Goal: Information Seeking & Learning: Learn about a topic

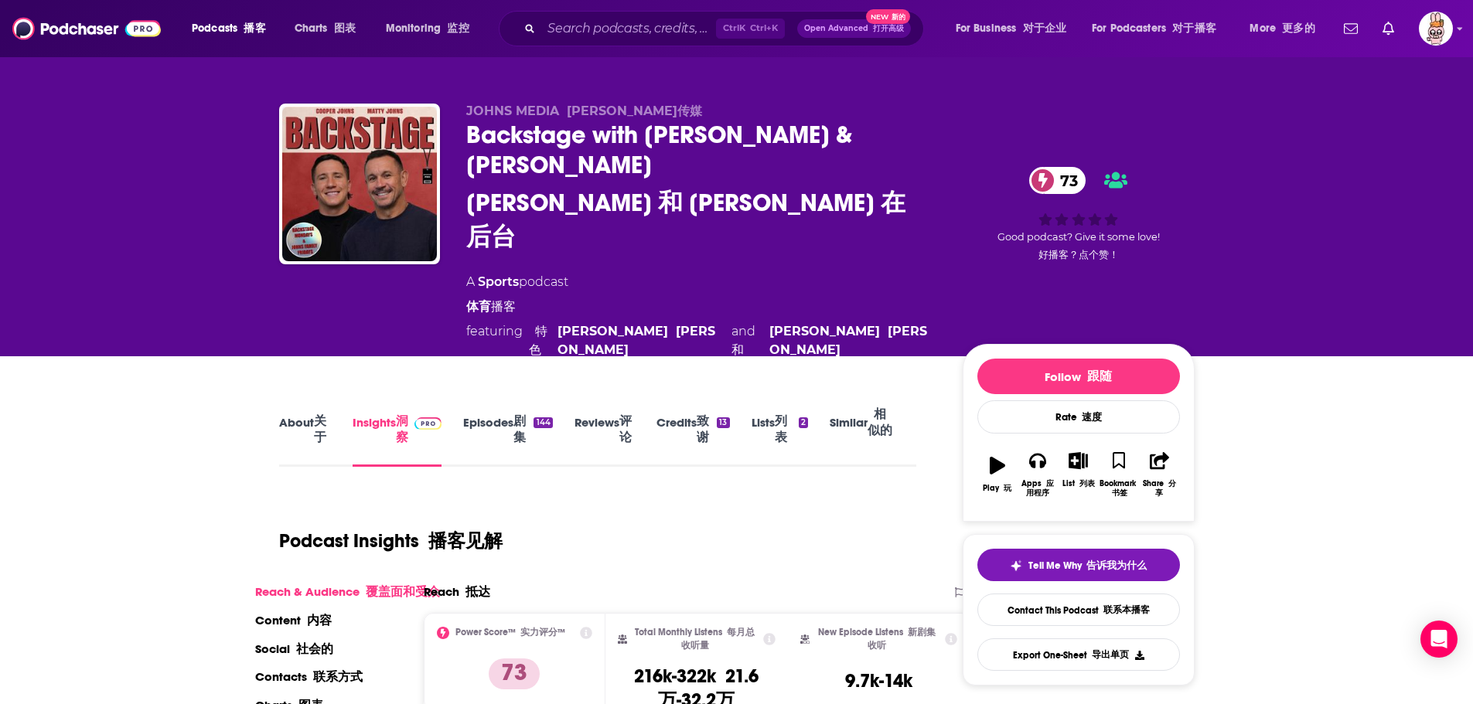
click at [484, 399] on link "Episodes 剧集 144" at bounding box center [507, 433] width 89 height 68
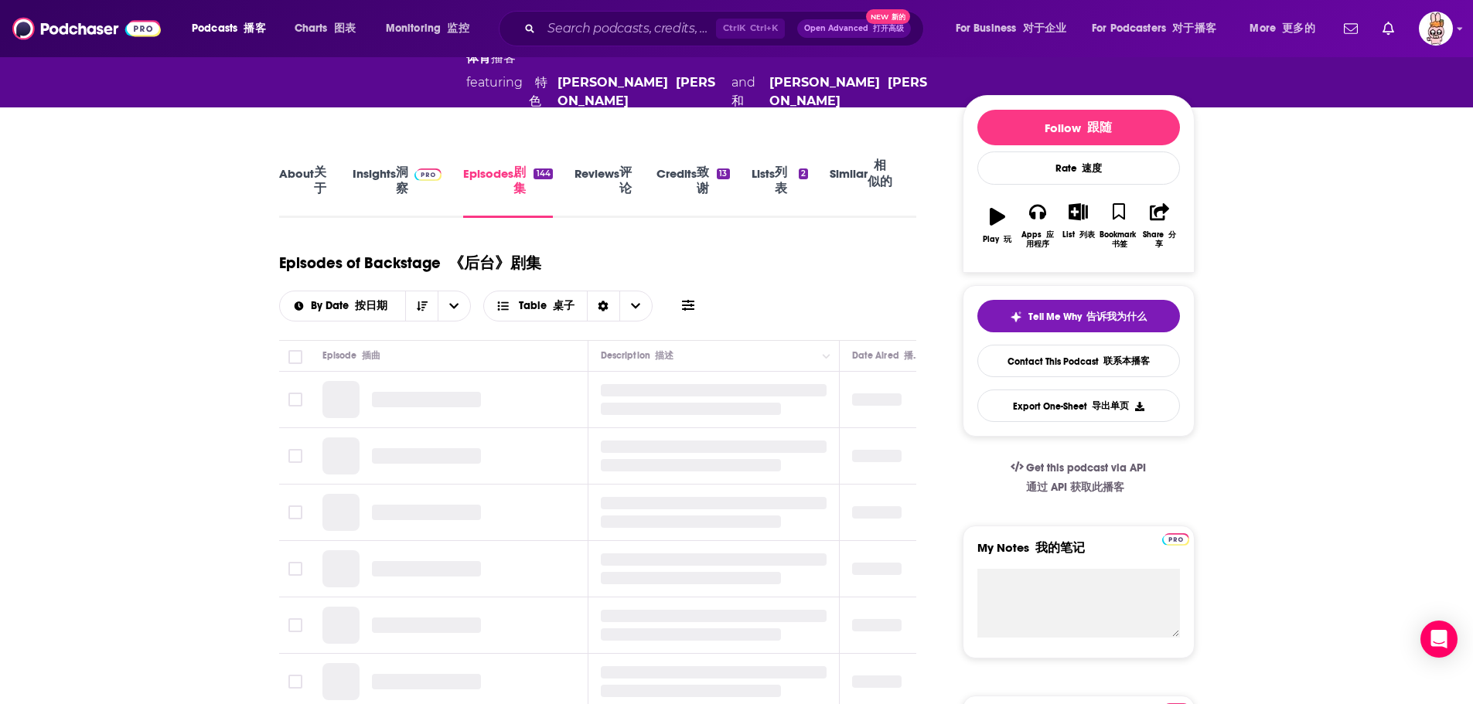
scroll to position [232, 0]
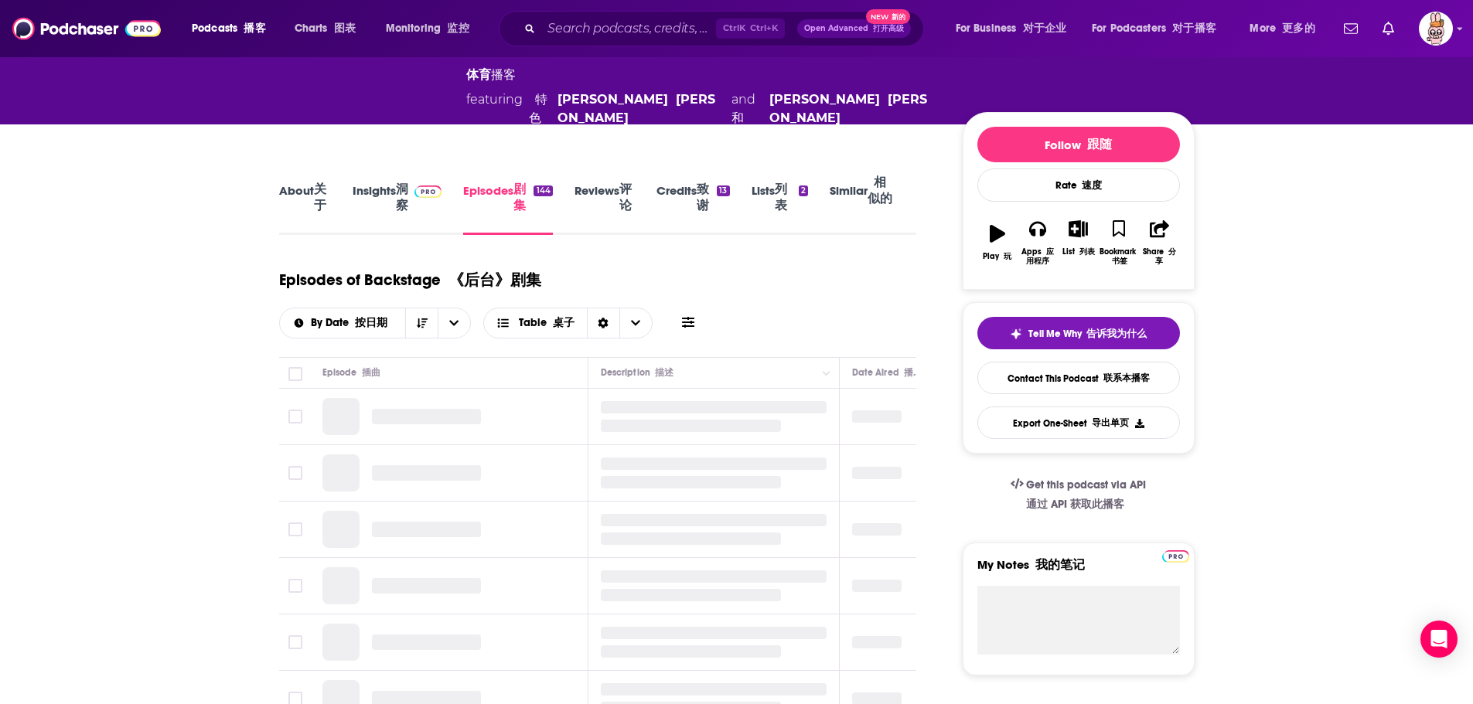
click at [407, 182] on font "洞察" at bounding box center [402, 197] width 12 height 31
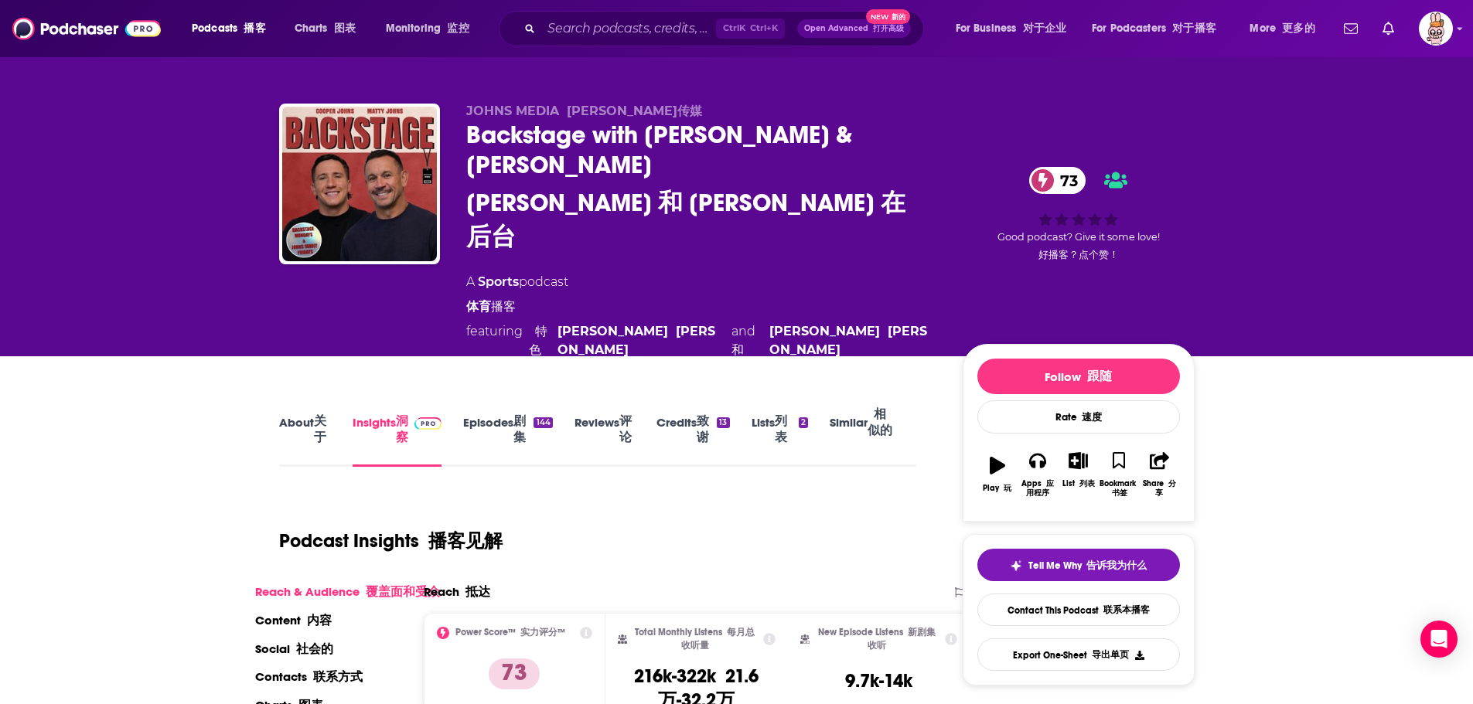
click at [497, 399] on link "Episodes 剧集 144" at bounding box center [507, 433] width 89 height 68
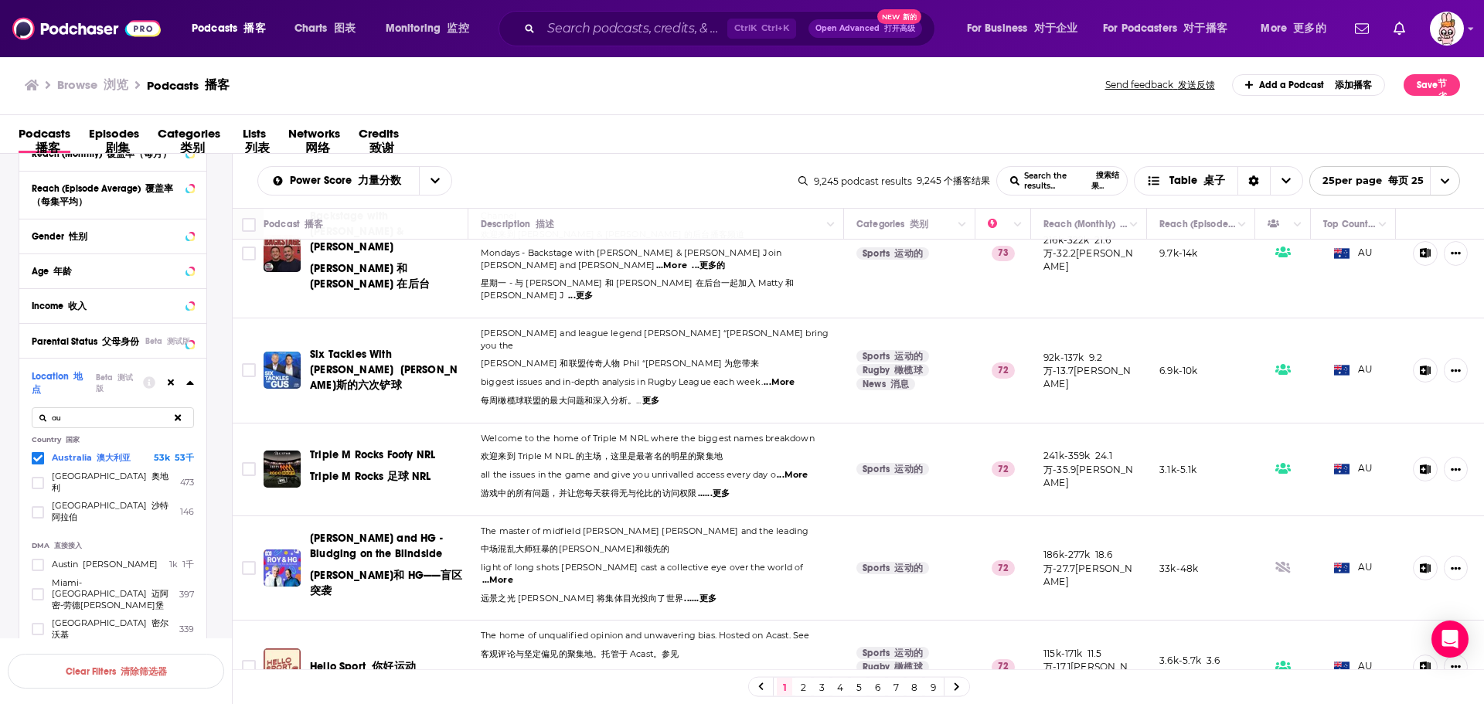
scroll to position [1005, 0]
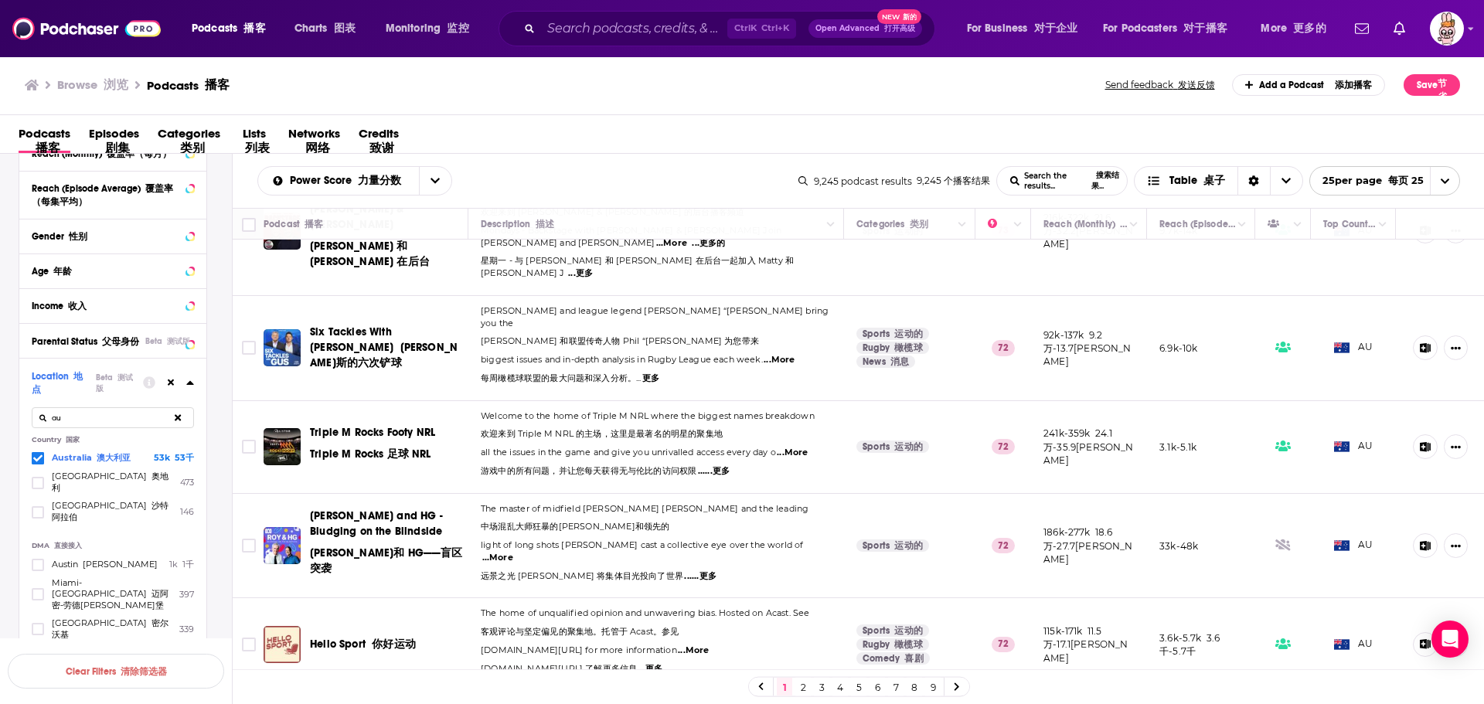
click at [513, 552] on span "...More" at bounding box center [497, 558] width 31 height 12
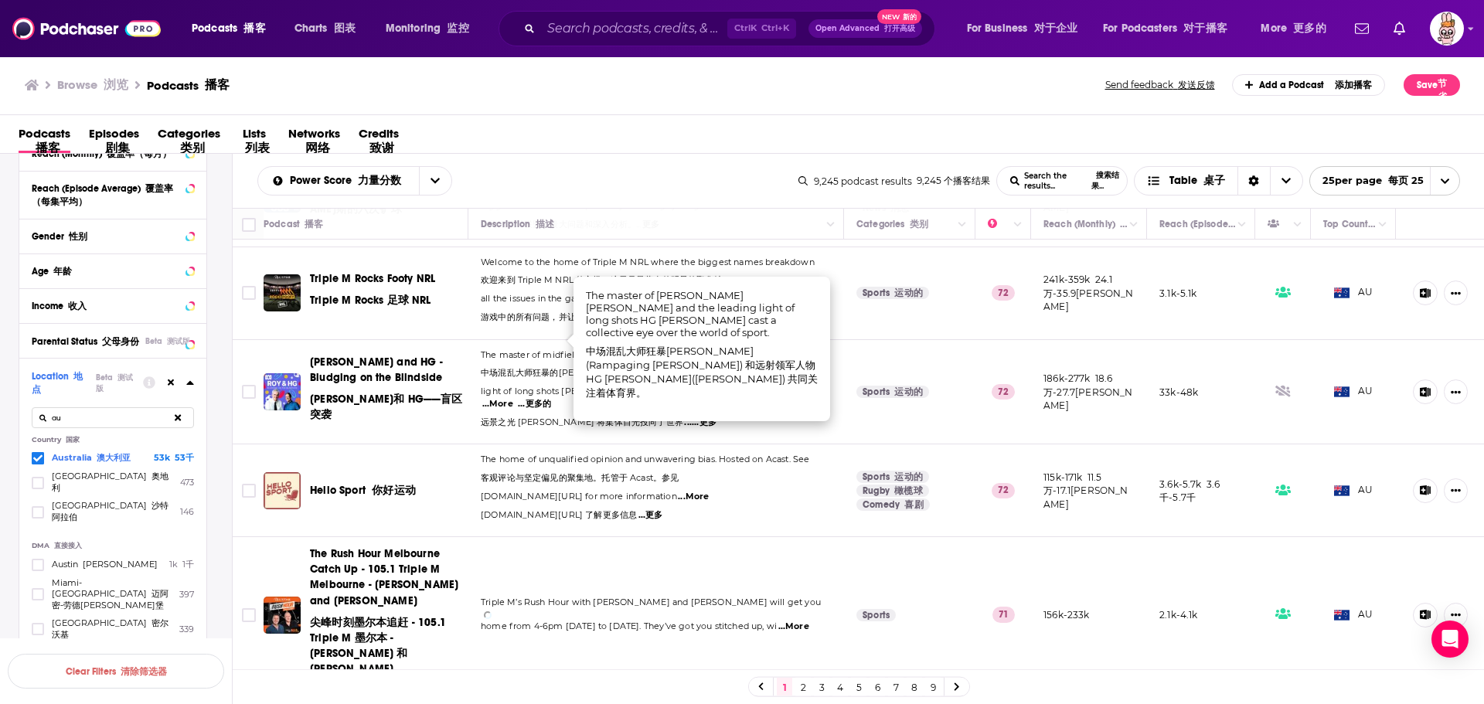
scroll to position [1160, 0]
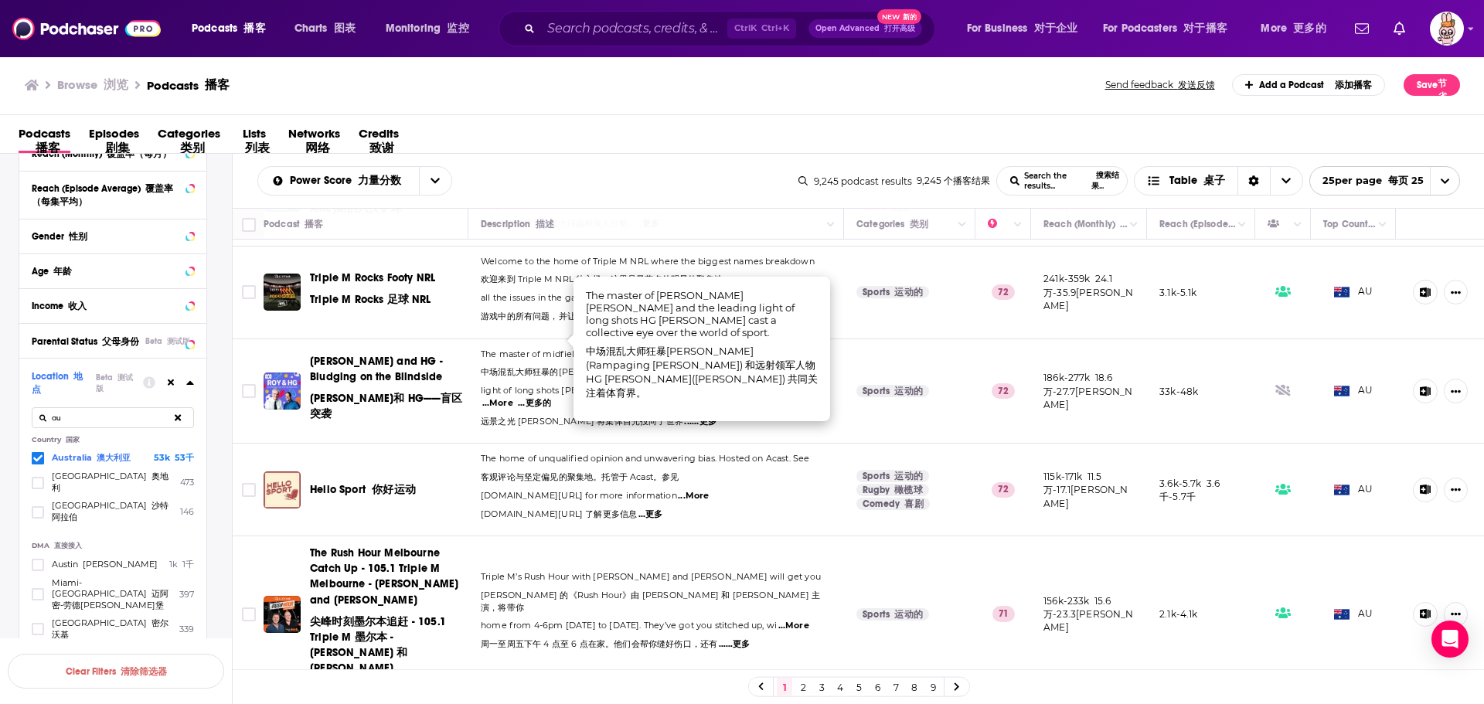
click at [678, 490] on span "...More" at bounding box center [693, 496] width 31 height 12
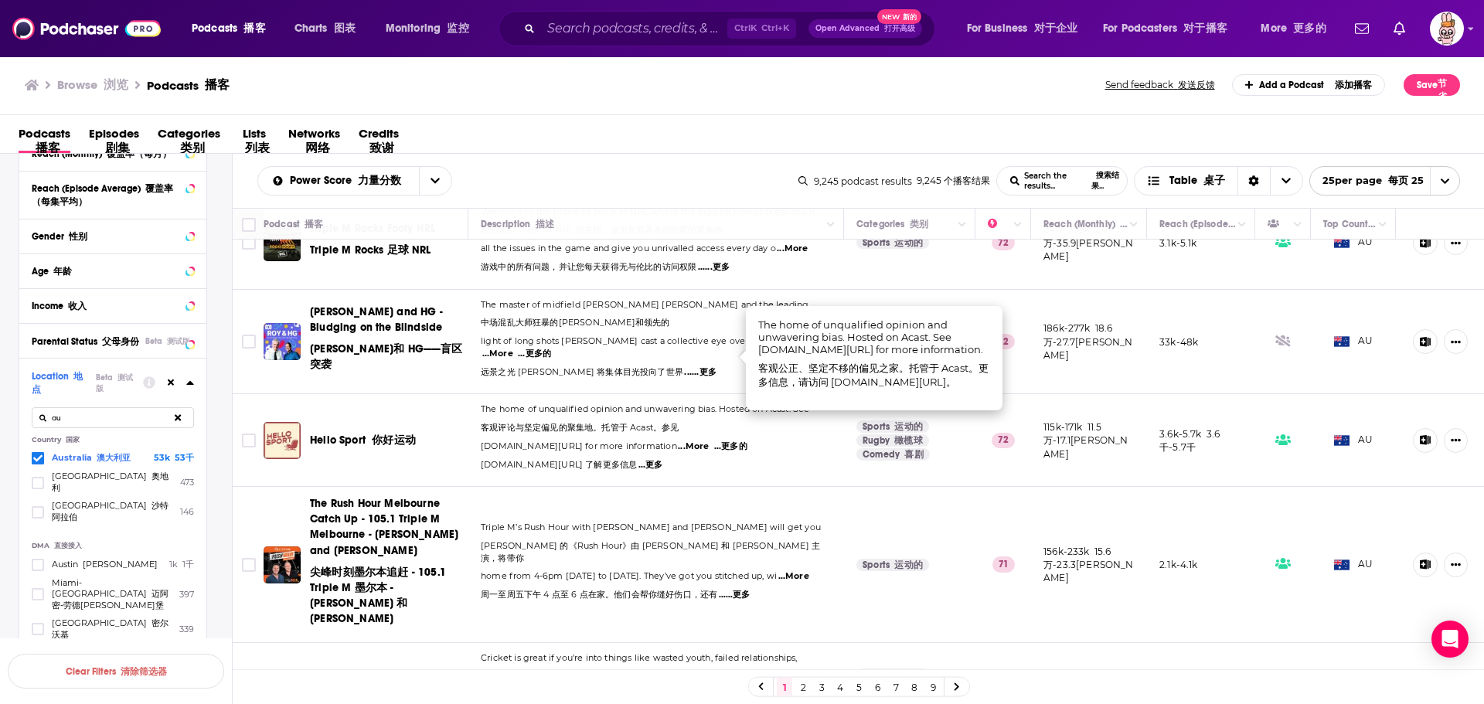
scroll to position [1237, 0]
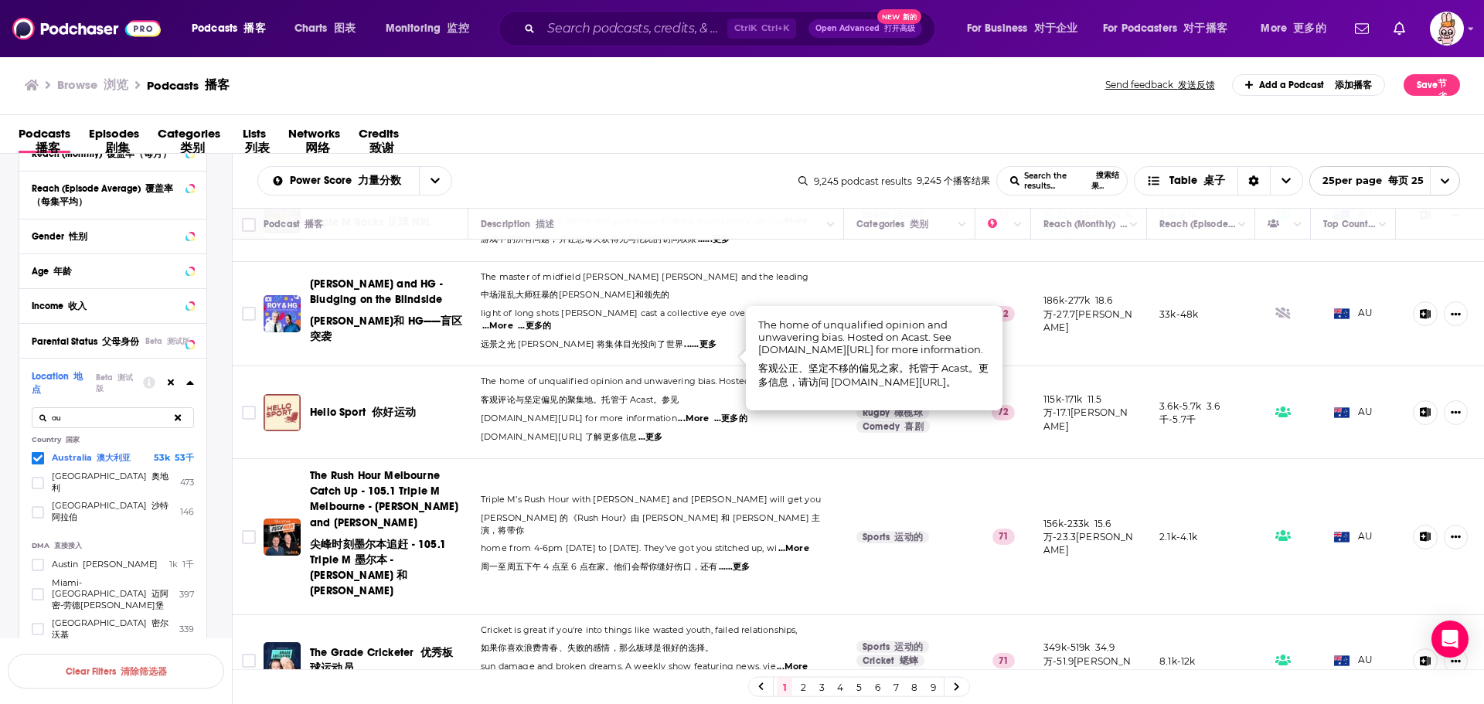
click at [798, 543] on span "...More" at bounding box center [793, 549] width 31 height 12
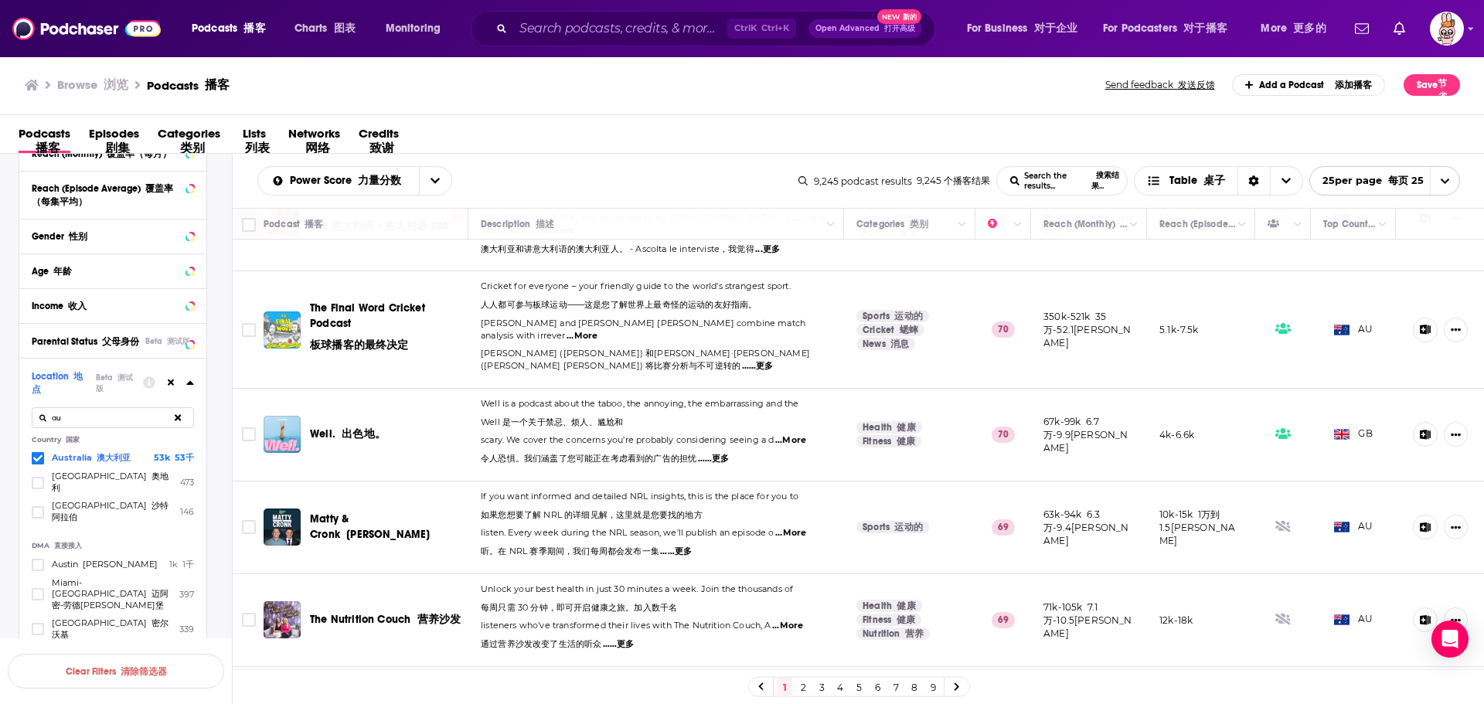
scroll to position [1917, 0]
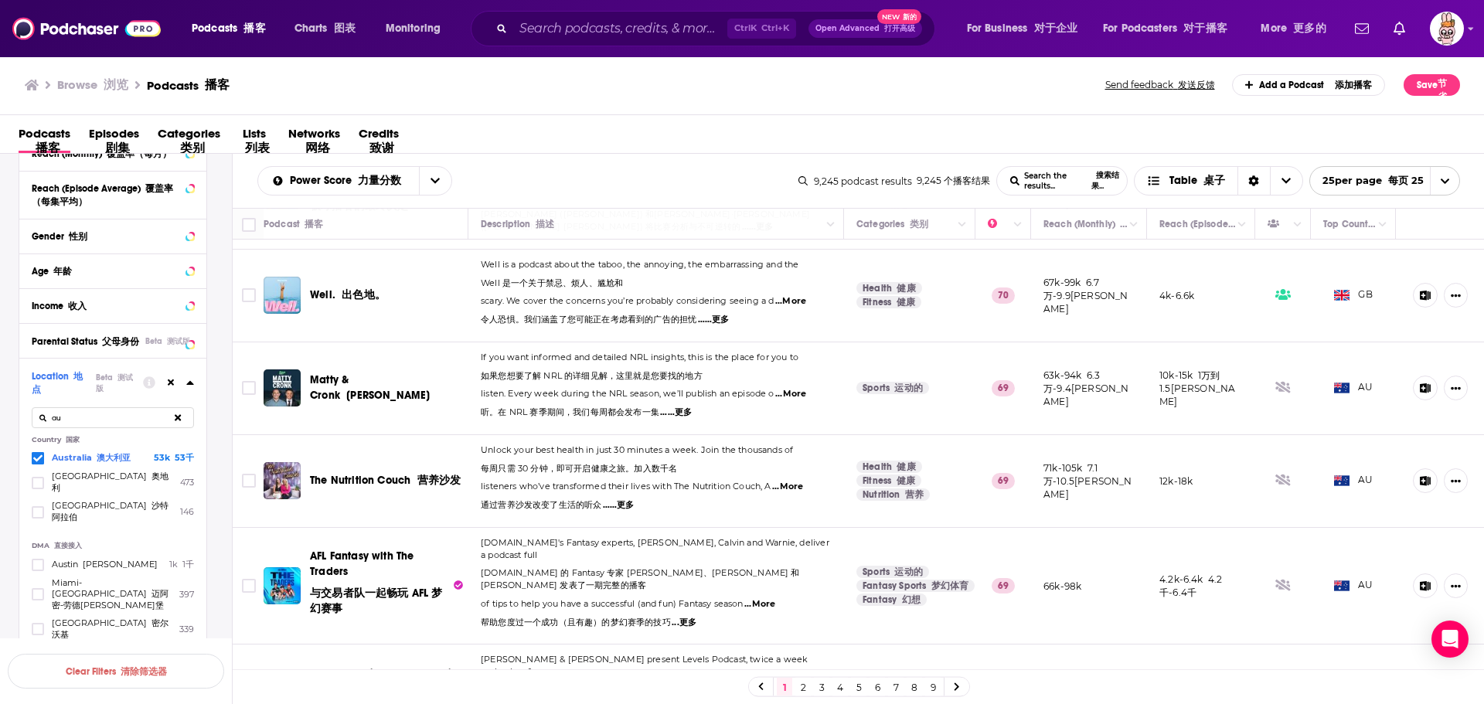
click at [632, 499] on span "……更多" at bounding box center [619, 505] width 32 height 12
click at [802, 481] on span "...More" at bounding box center [787, 487] width 31 height 12
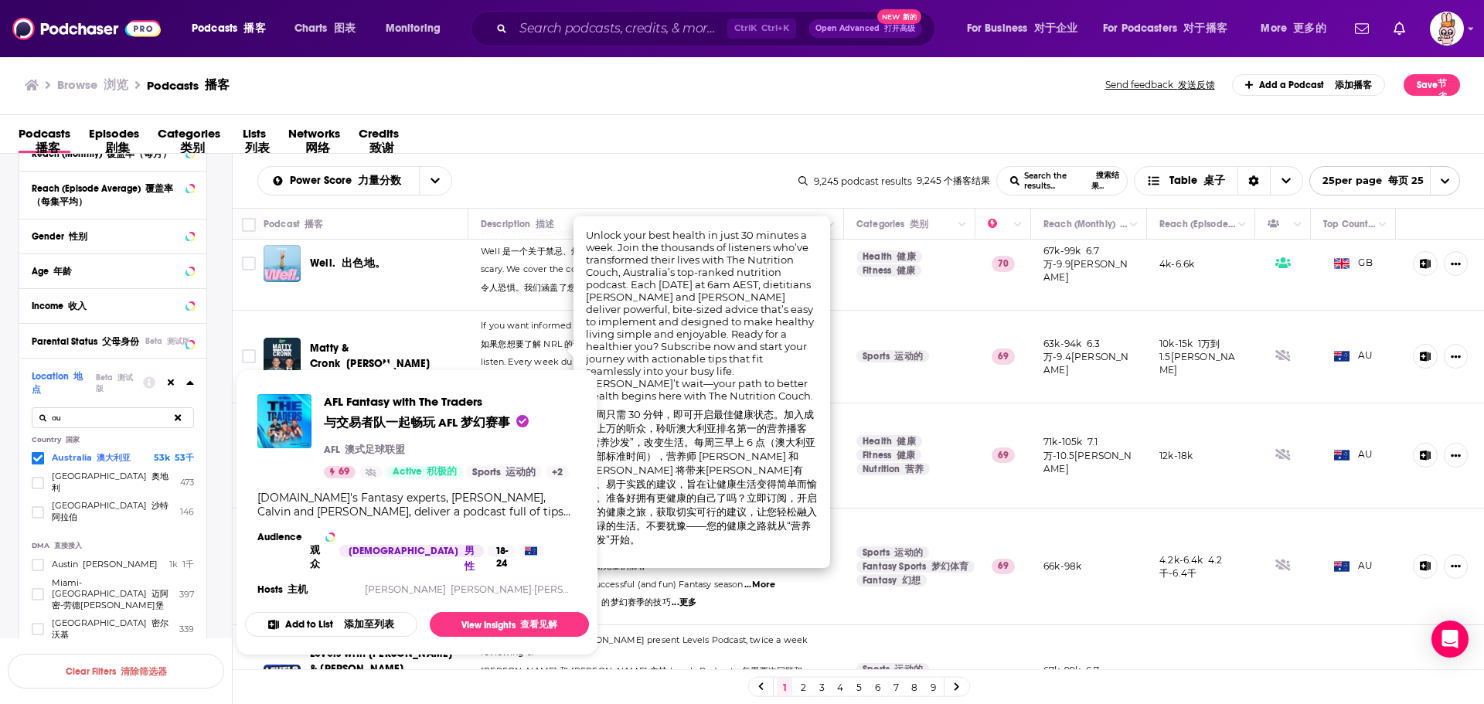
scroll to position [1963, 0]
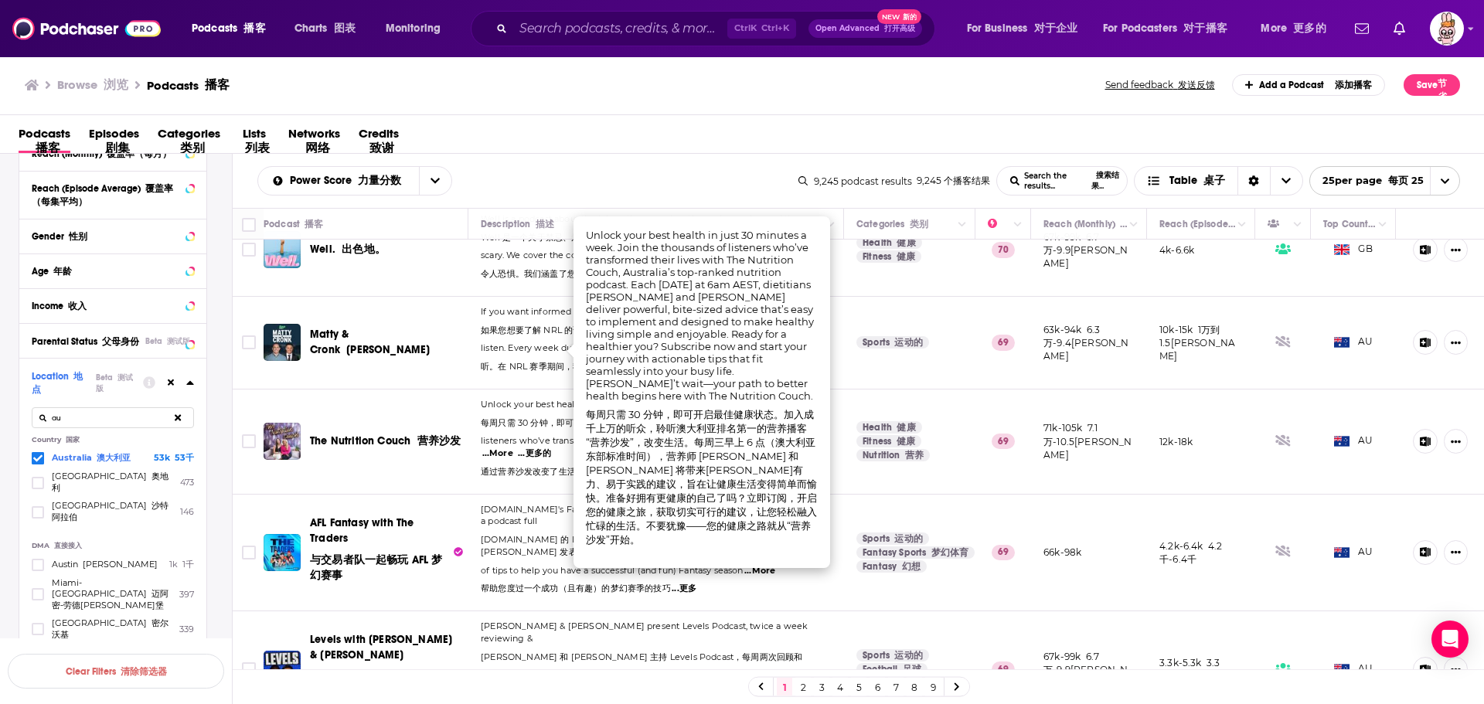
click at [742, 97] on div "Browse 浏览 Podcasts 播客 Send feedback 发送反馈 Add a Podcast 添加播客 Save 节省" at bounding box center [742, 86] width 1485 height 60
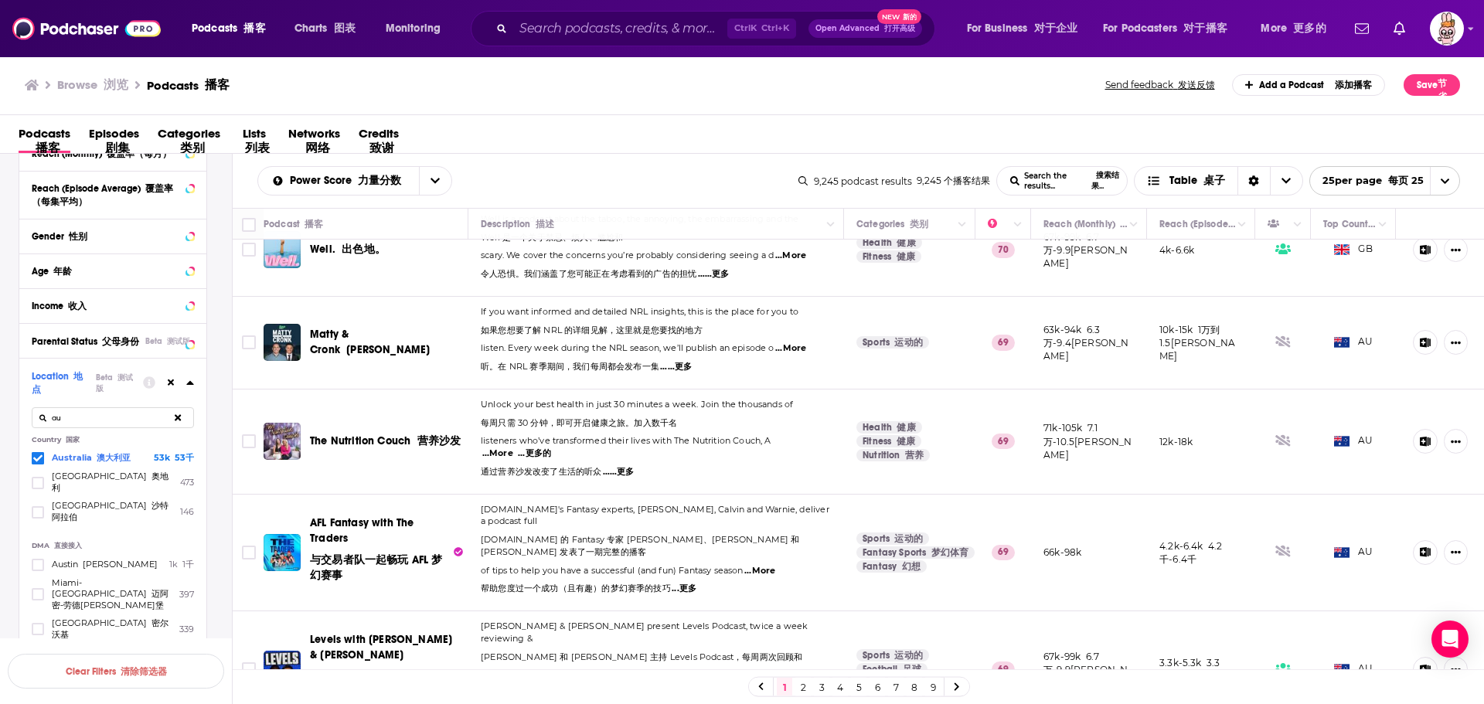
click at [801, 691] on link "2" at bounding box center [802, 687] width 15 height 19
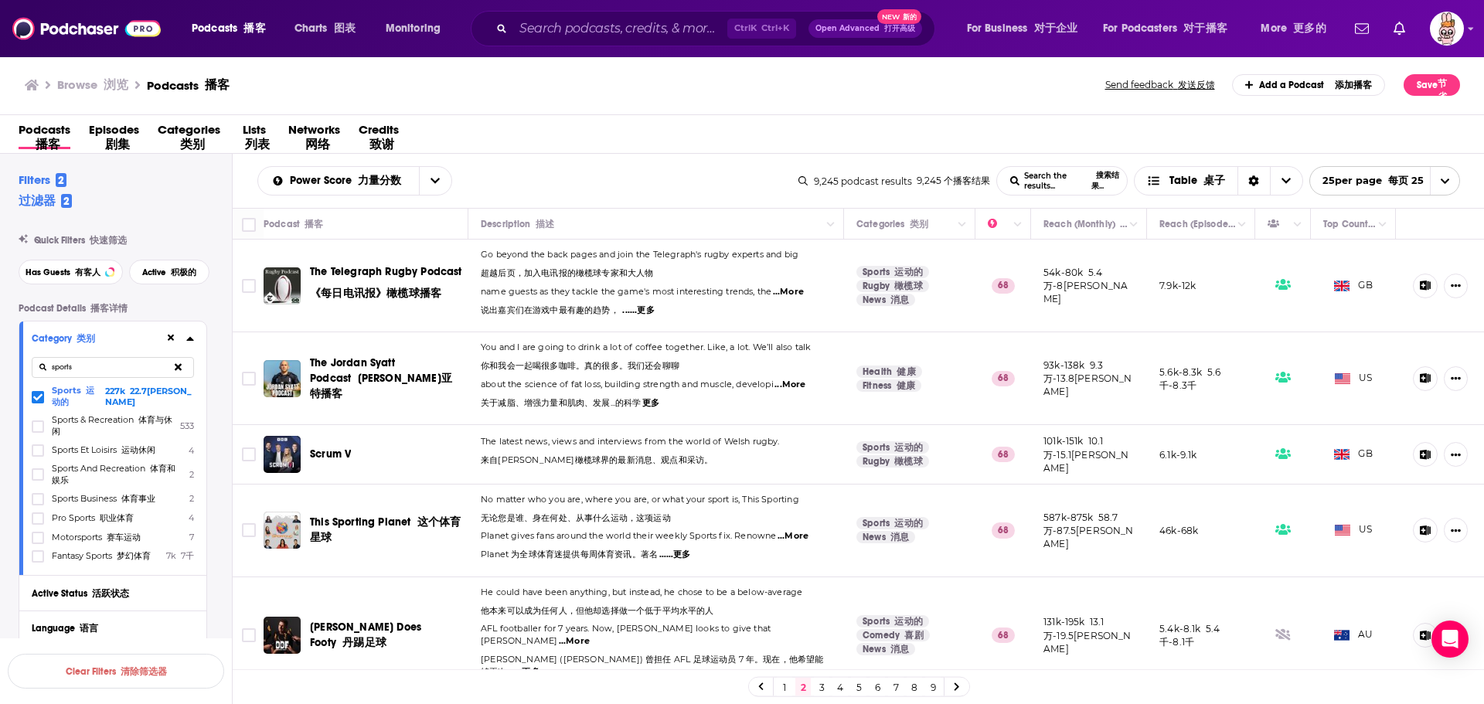
click at [35, 393] on icon at bounding box center [37, 396] width 9 height 7
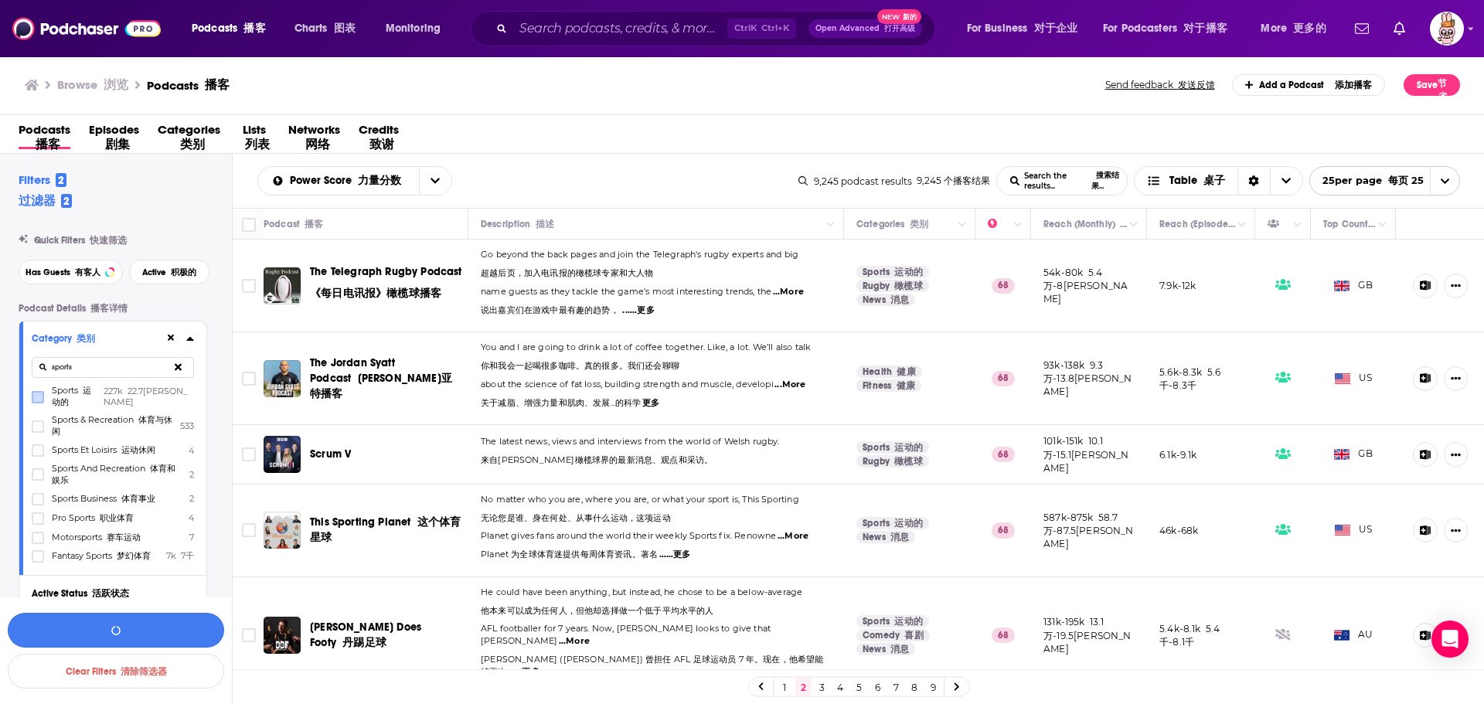
click at [145, 635] on button "button" at bounding box center [116, 630] width 216 height 35
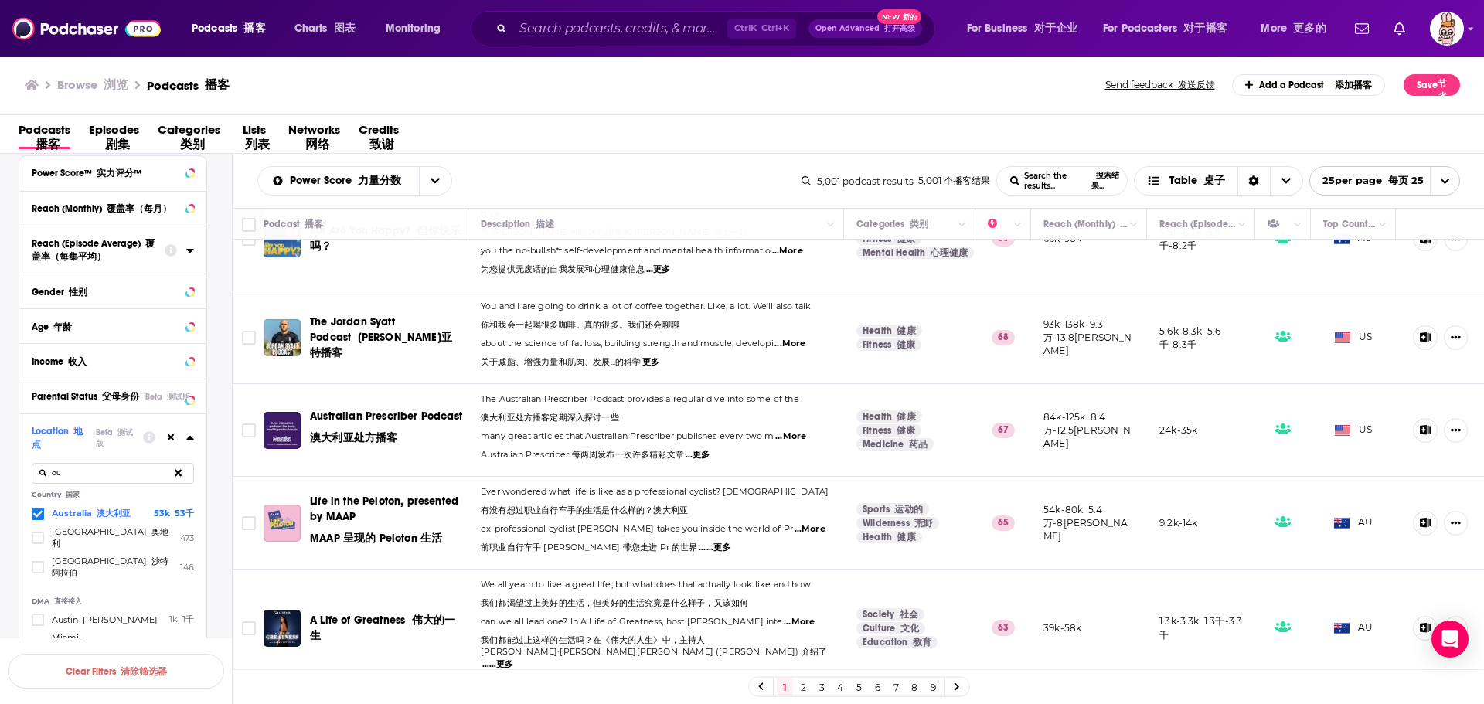
scroll to position [773, 0]
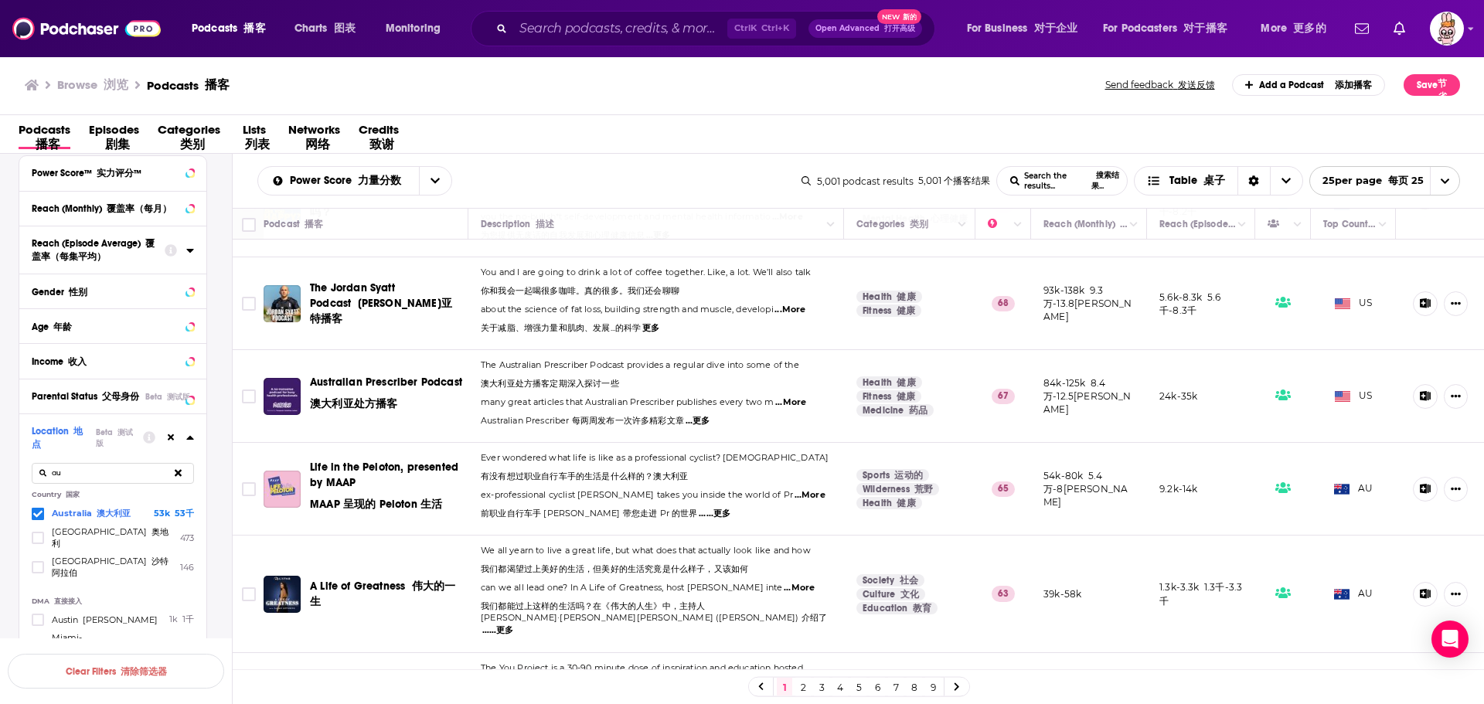
click at [795, 582] on span "...More" at bounding box center [799, 588] width 31 height 12
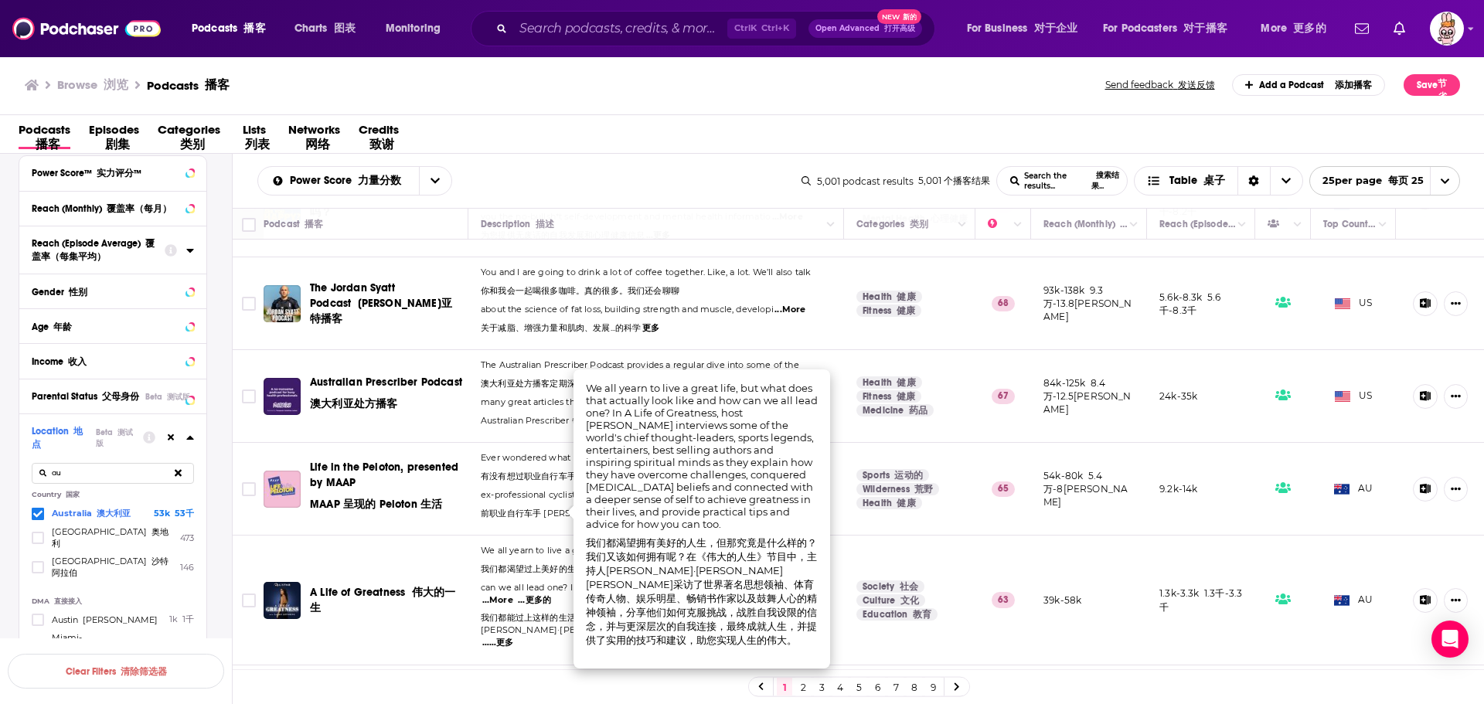
scroll to position [850, 0]
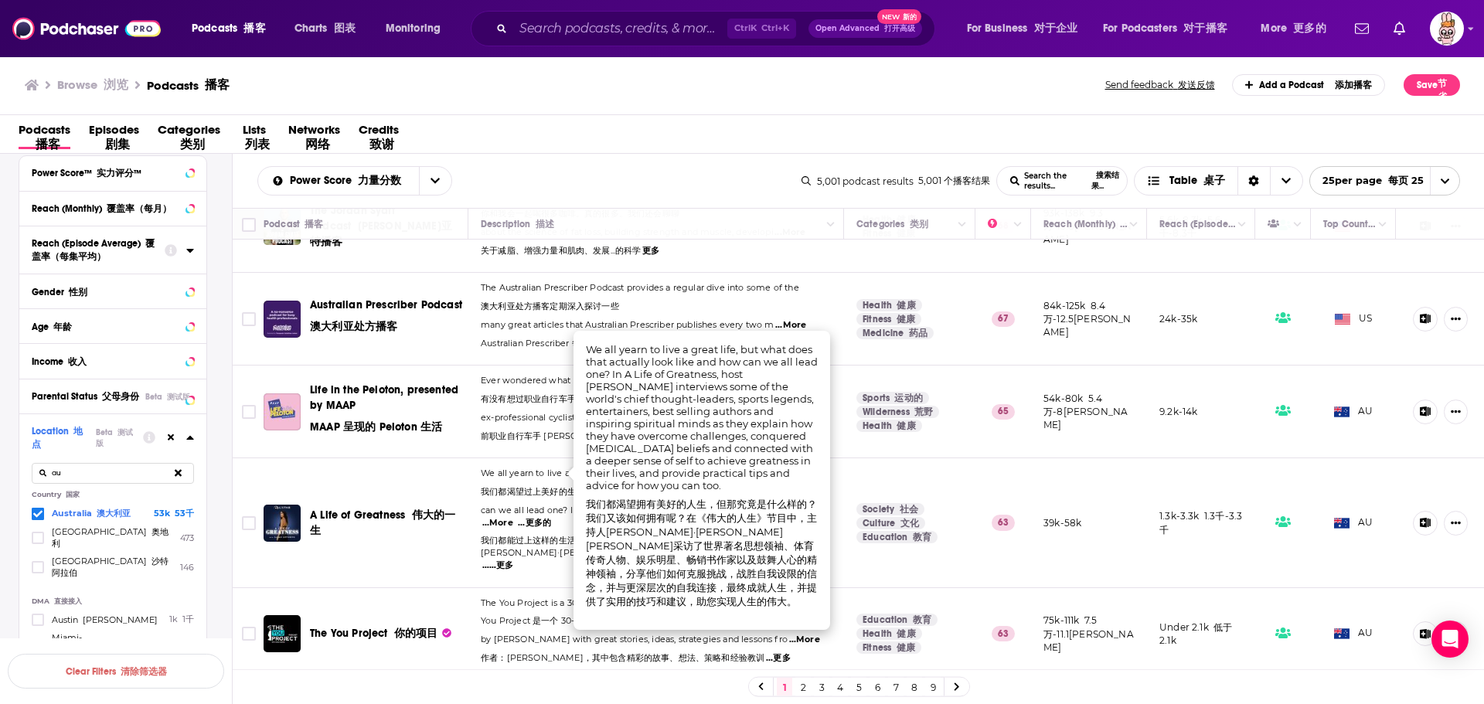
click at [503, 517] on span "...More ...更多的" at bounding box center [517, 523] width 70 height 12
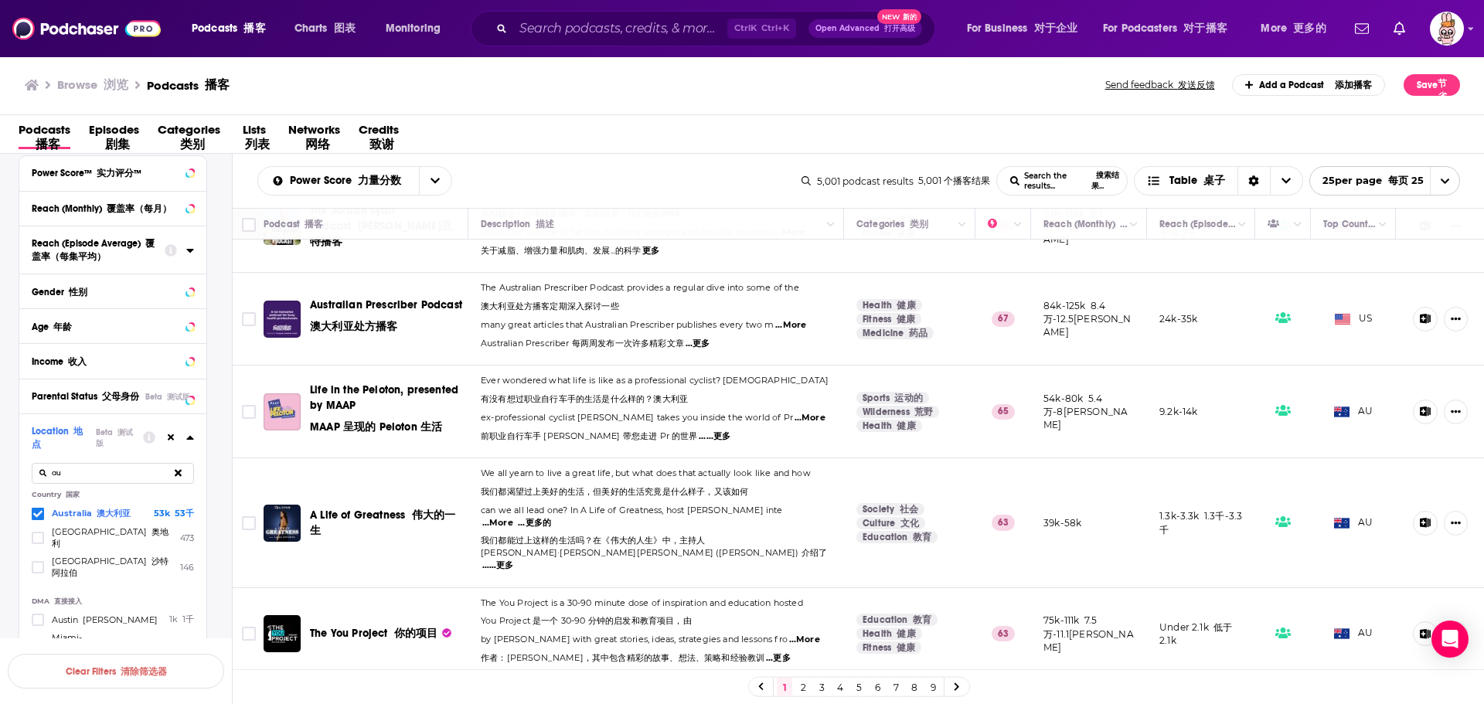
scroll to position [928, 0]
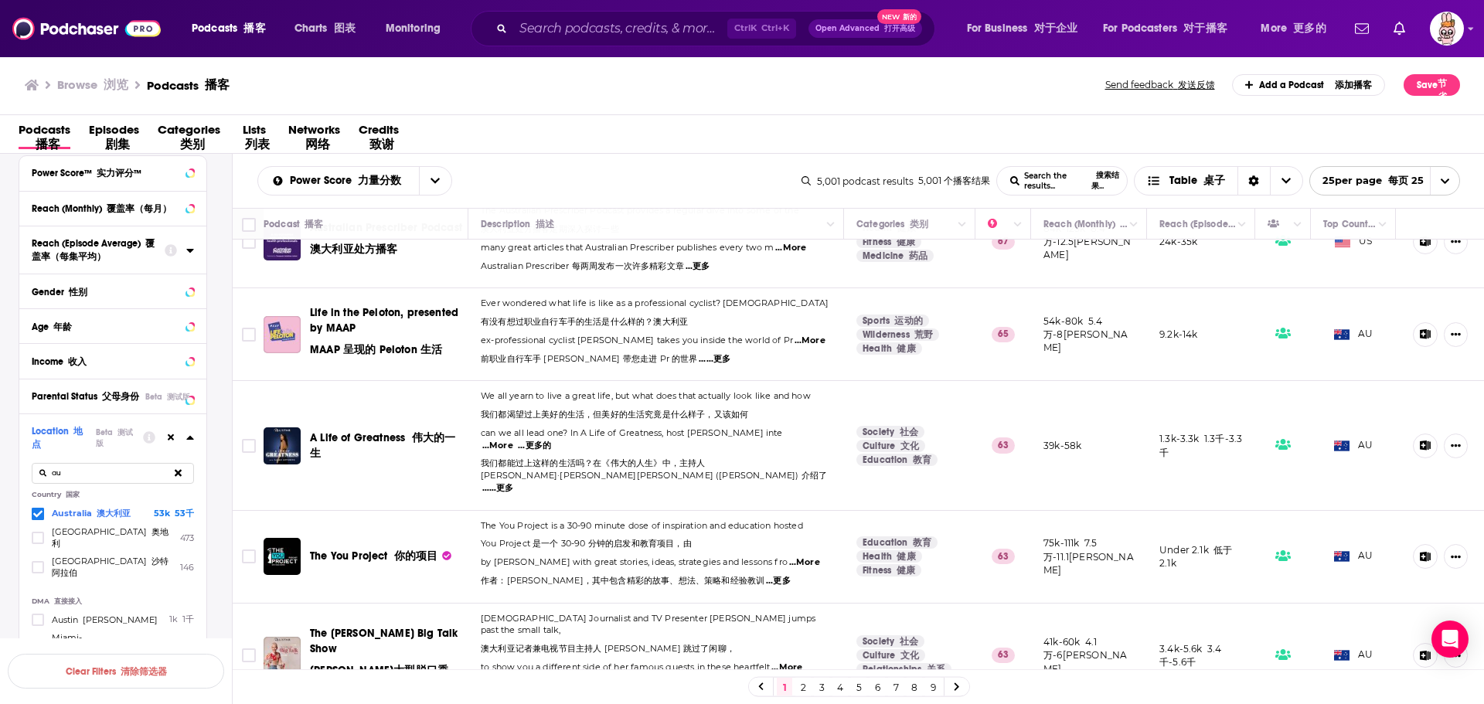
click at [796, 557] on span "...More" at bounding box center [804, 563] width 31 height 12
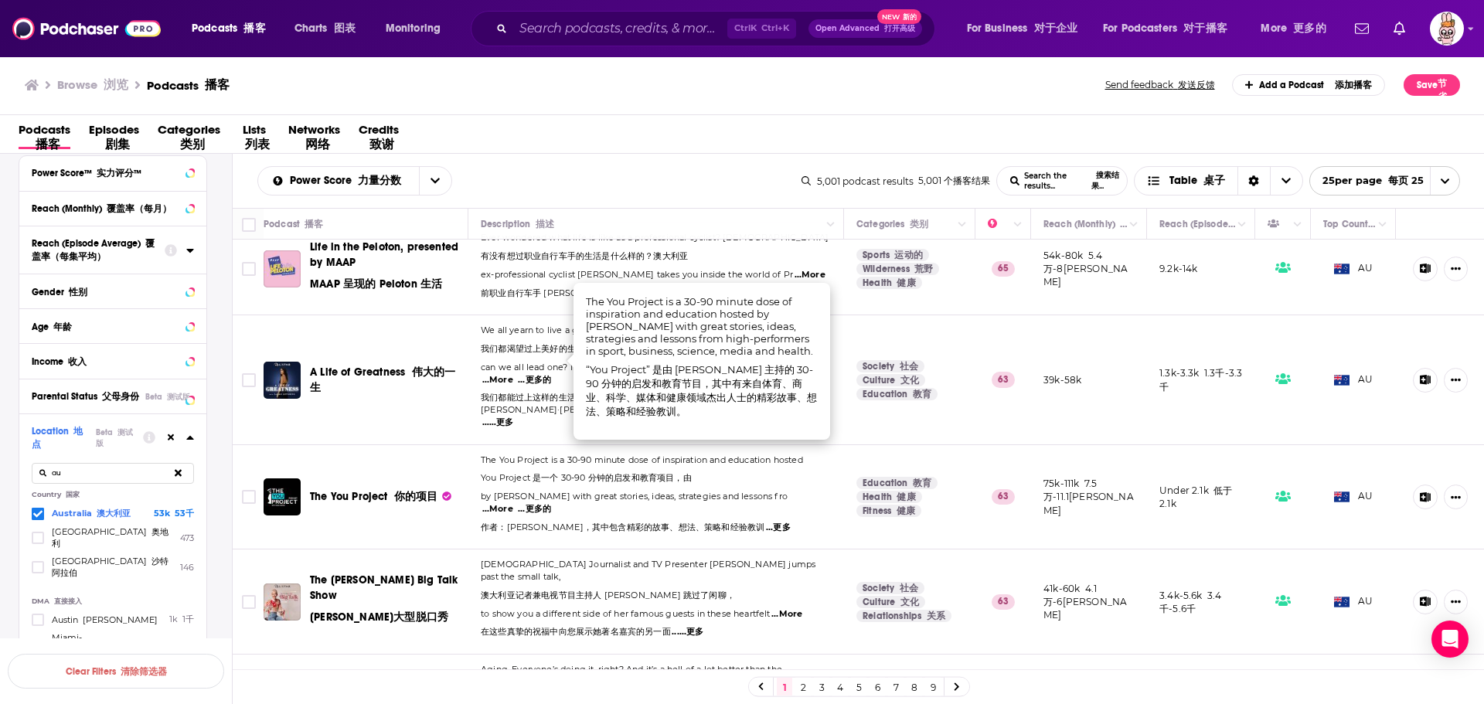
scroll to position [1082, 0]
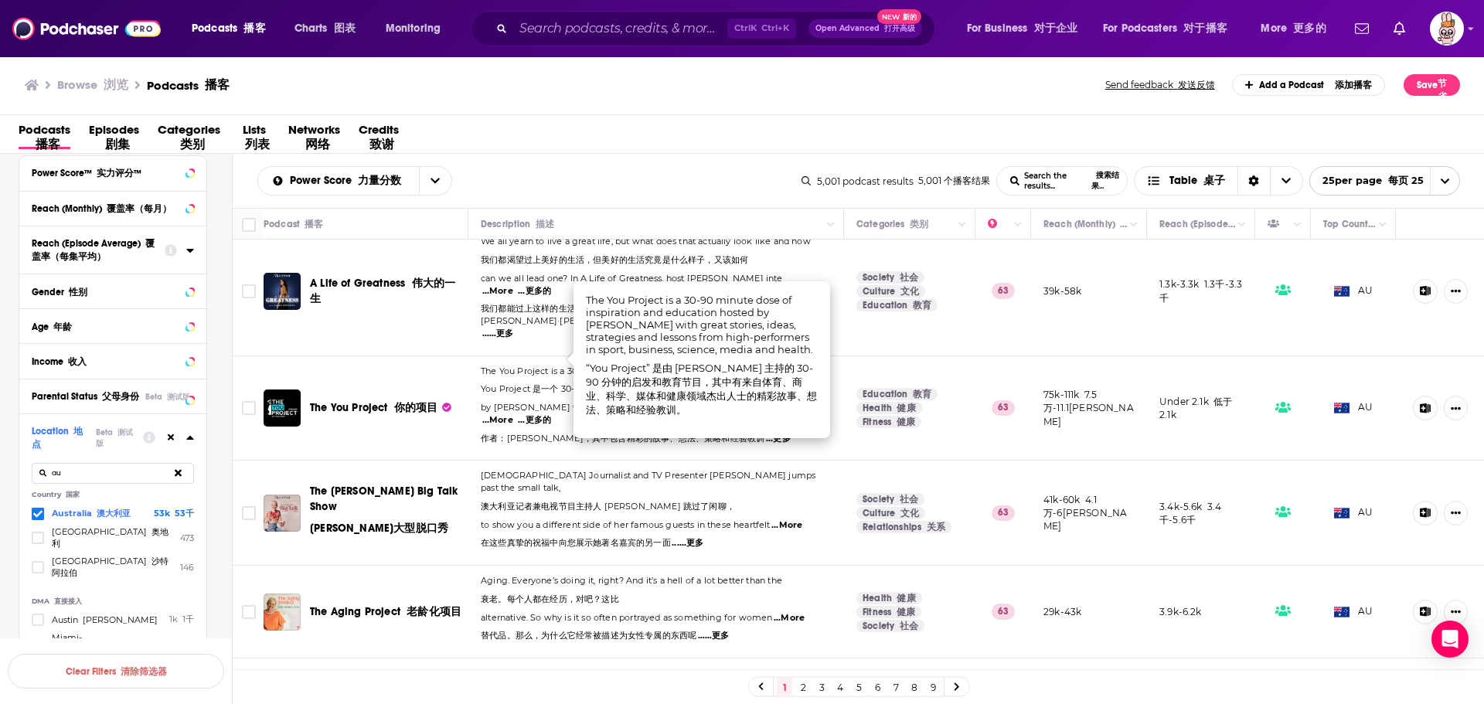
click at [720, 489] on td "Australian Journalist and TV Presenter Jess Rowe jumps past the small talk, 澳大利…" at bounding box center [656, 513] width 376 height 105
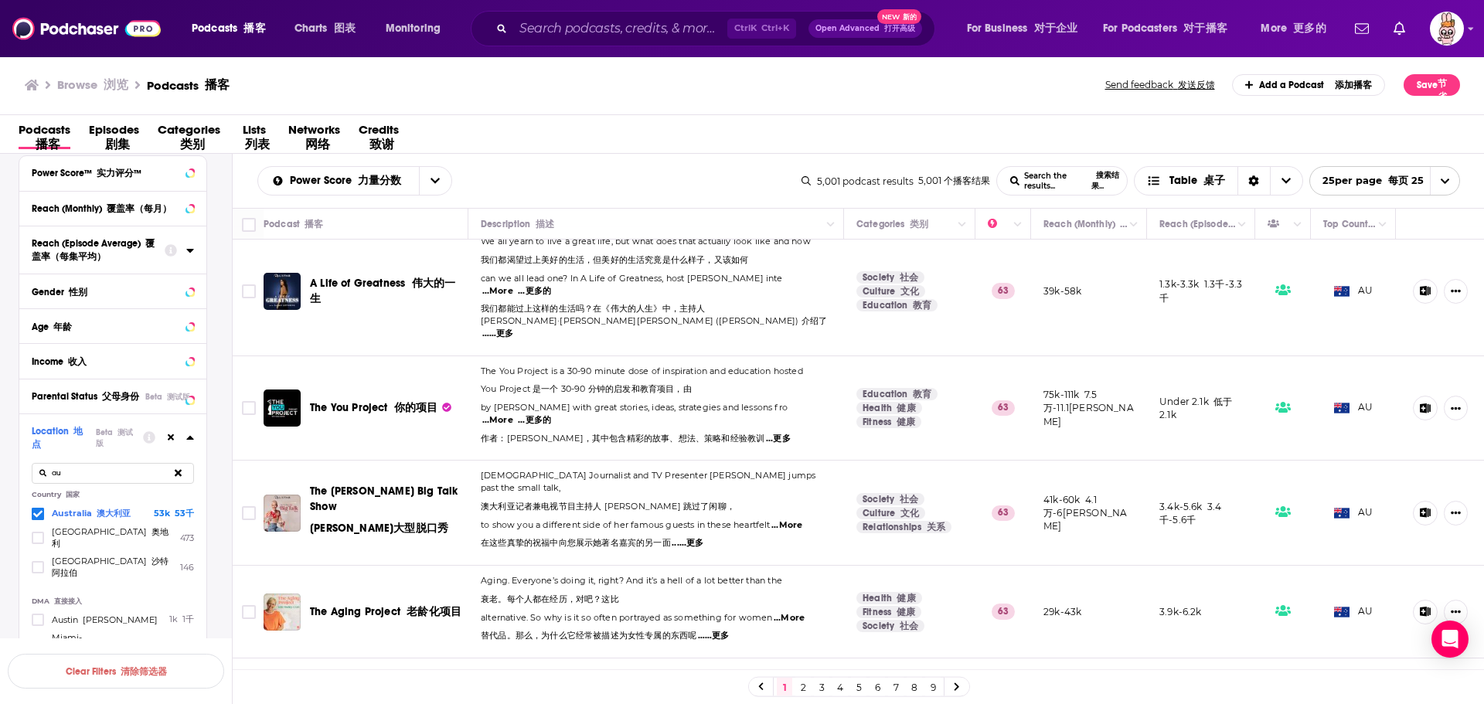
click at [789, 519] on span "...More" at bounding box center [787, 525] width 31 height 12
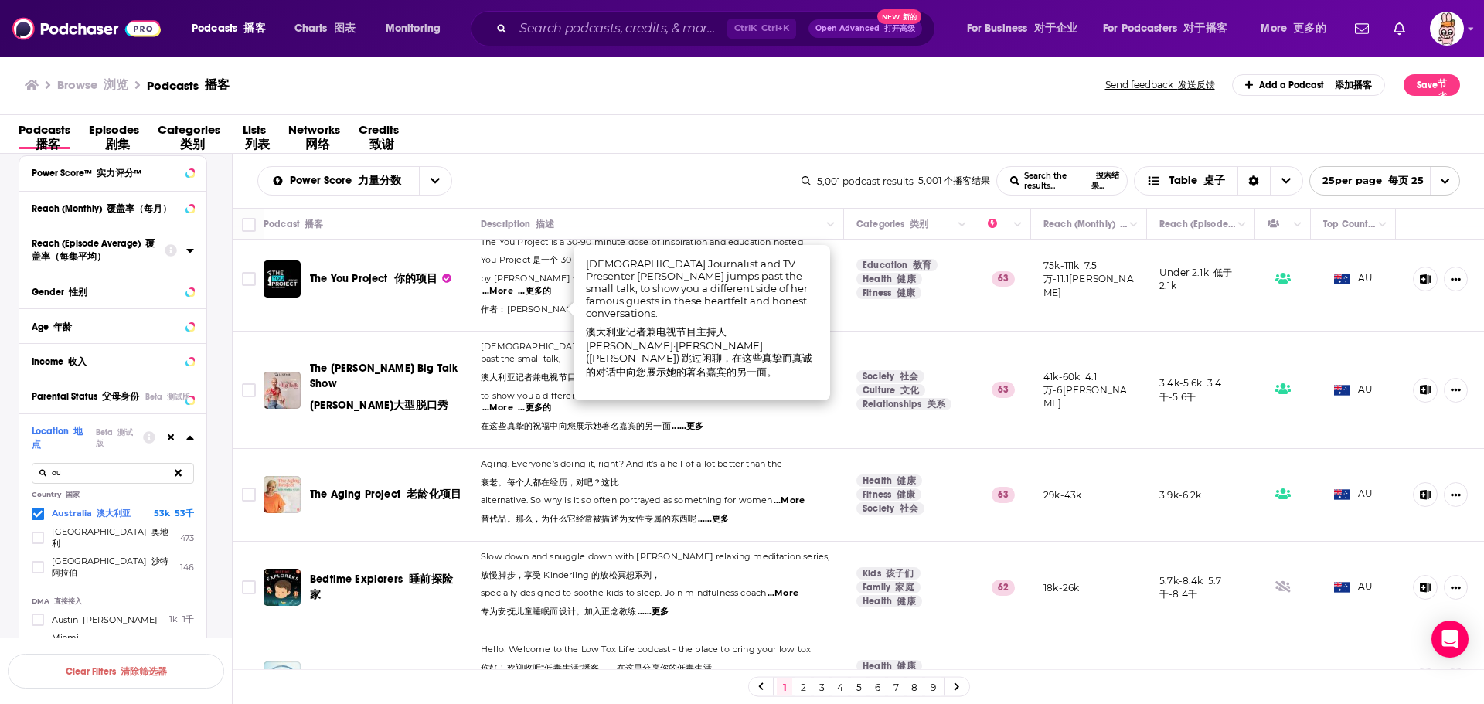
scroll to position [1237, 0]
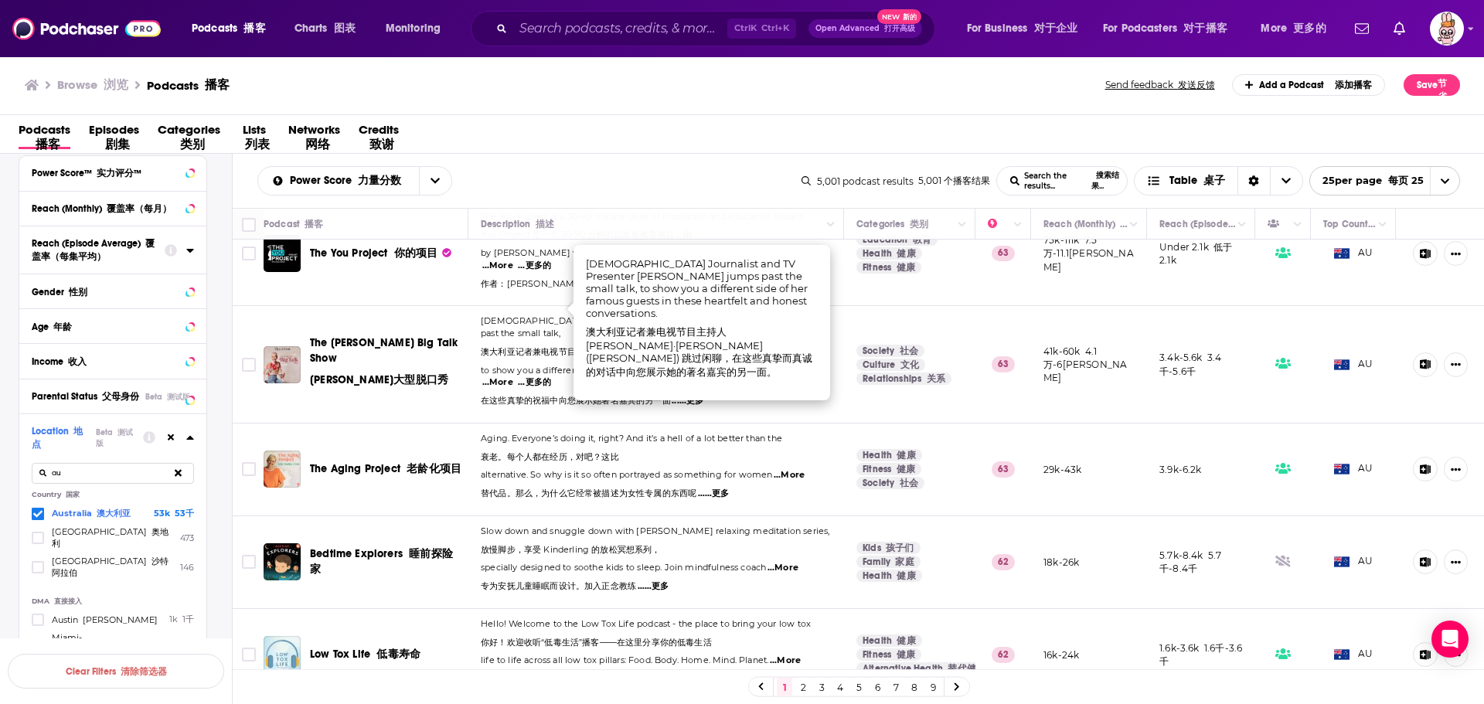
click at [795, 562] on span "...More" at bounding box center [783, 568] width 31 height 12
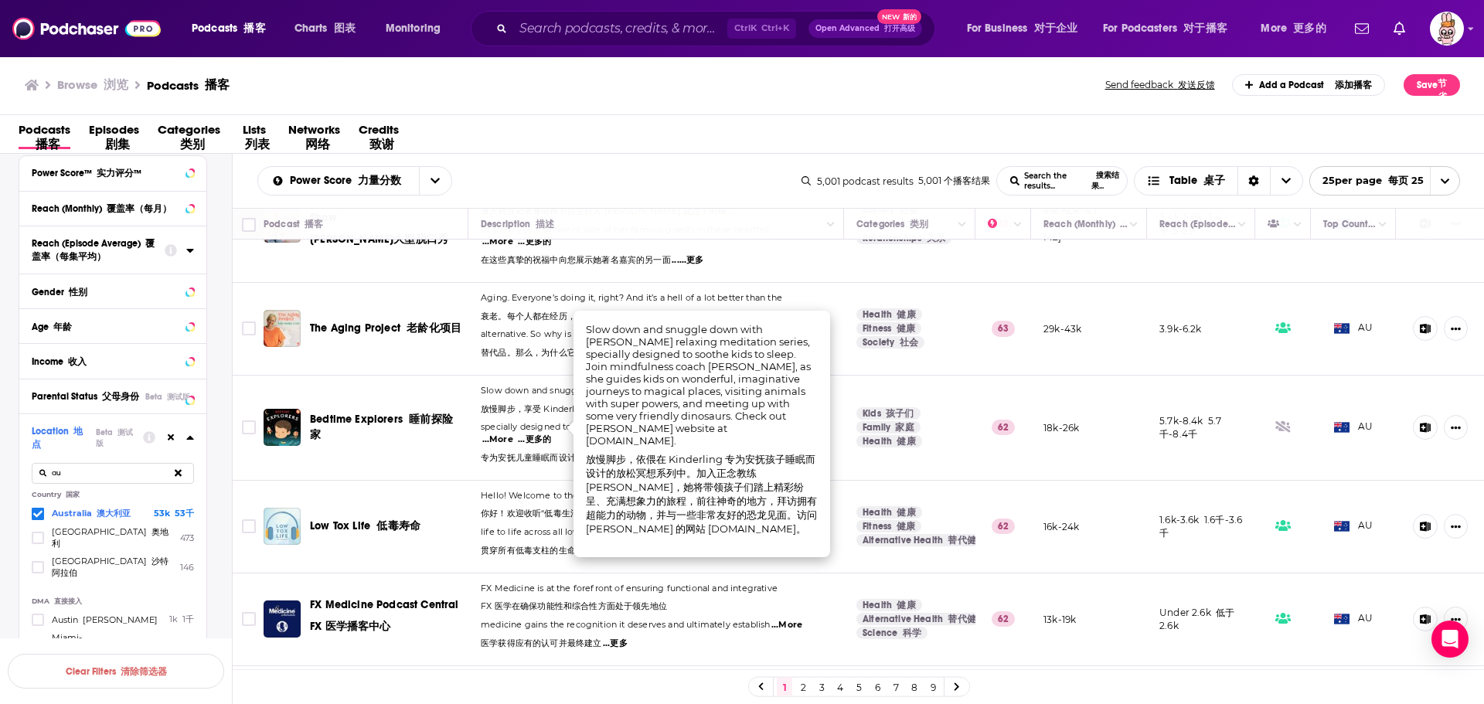
scroll to position [1392, 0]
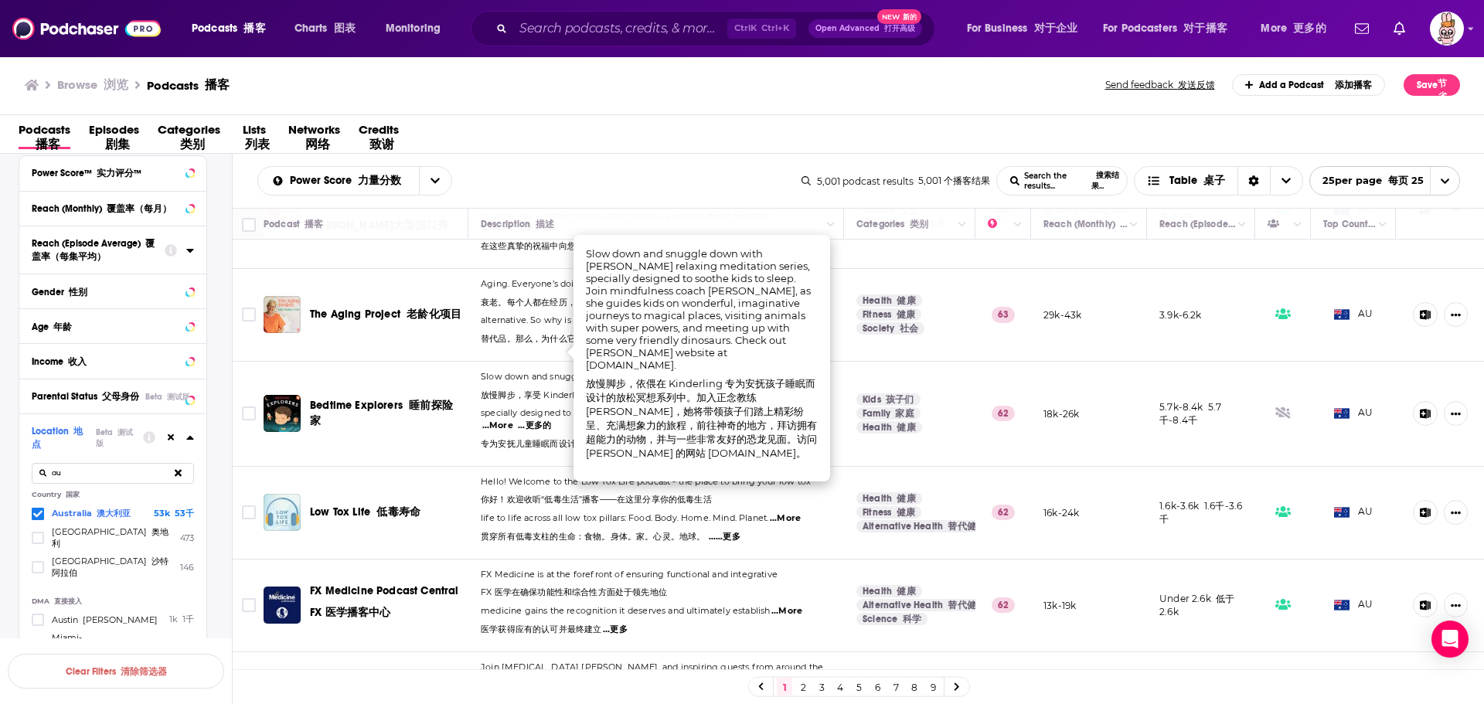
click at [538, 513] on p "life to life across all low tox pillars: Food. Body. Home. Mind. Planet. ...Mor…" at bounding box center [656, 531] width 350 height 37
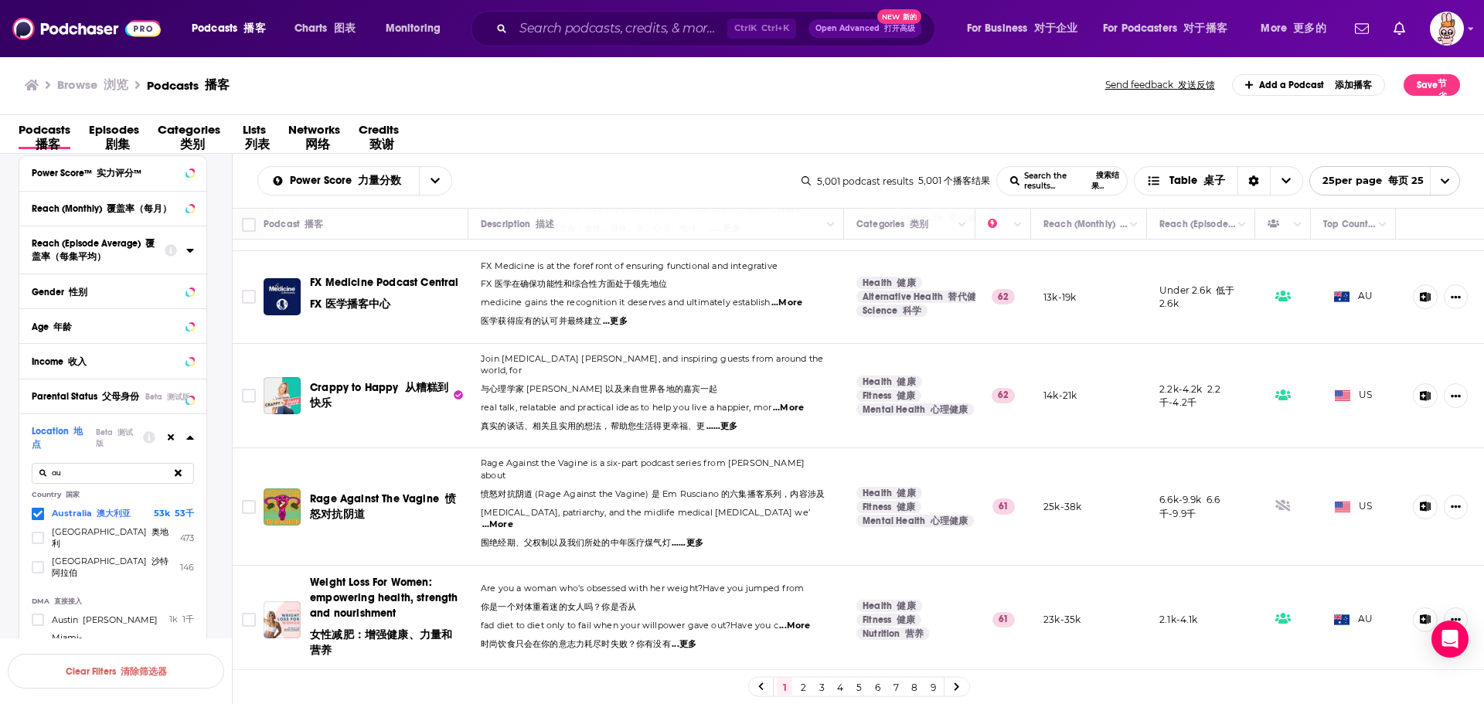
scroll to position [1701, 0]
click at [513, 518] on span "...More" at bounding box center [497, 524] width 31 height 12
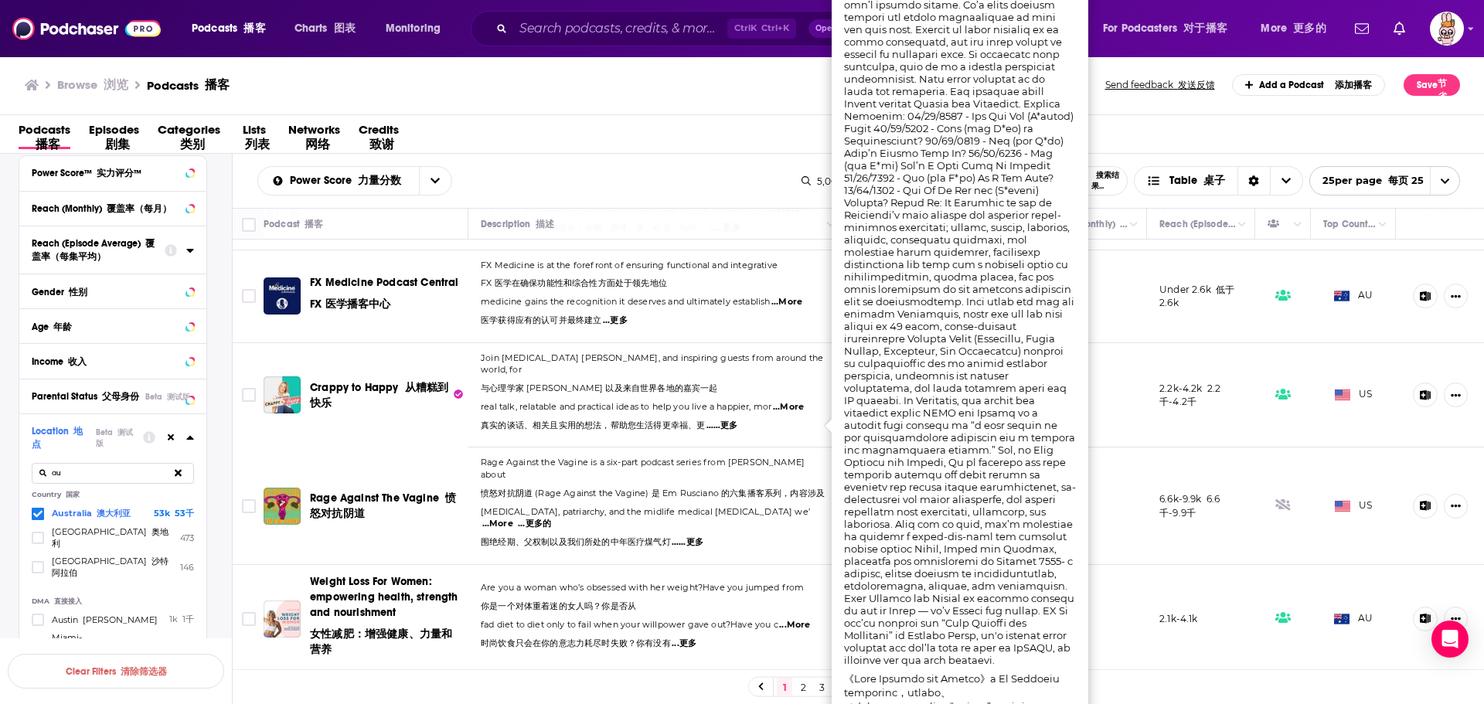
click at [663, 488] on font "愤怒对抗阴道 (Rage Against the Vagine) 是 Em Rusciano 的六集播客系列，内容涉及" at bounding box center [653, 493] width 344 height 11
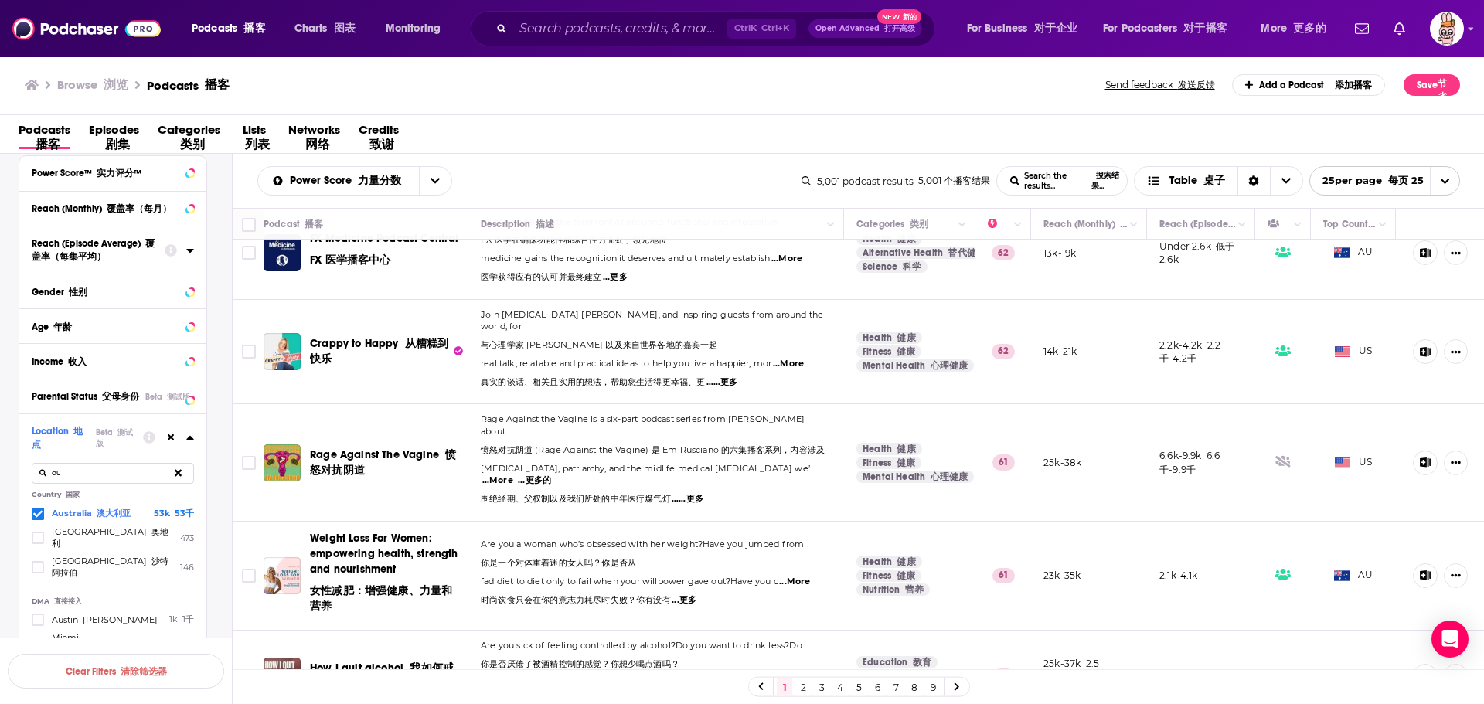
scroll to position [1855, 0]
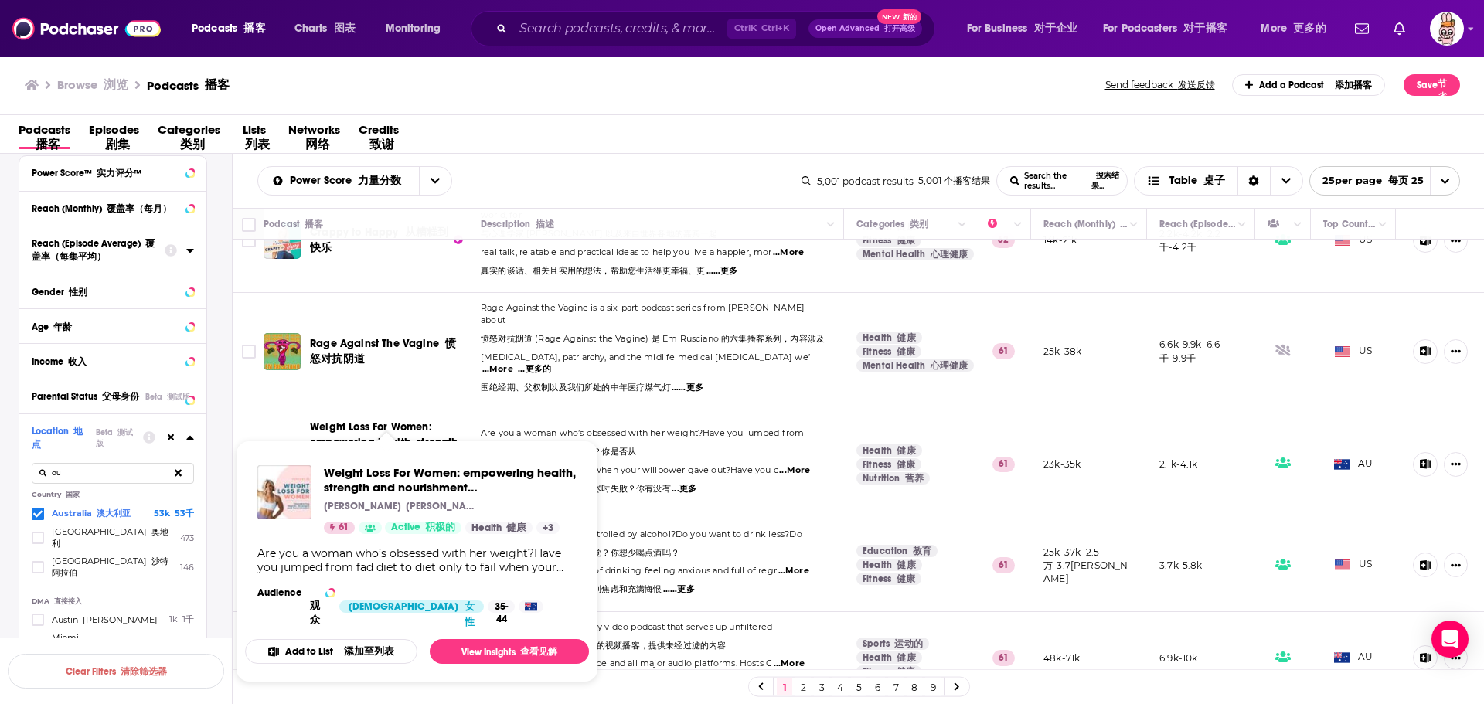
click at [370, 421] on span "Weight Loss For Women: empowering health, strength and nourishment 女性减肥：增强健康、力量…" at bounding box center [386, 461] width 153 height 81
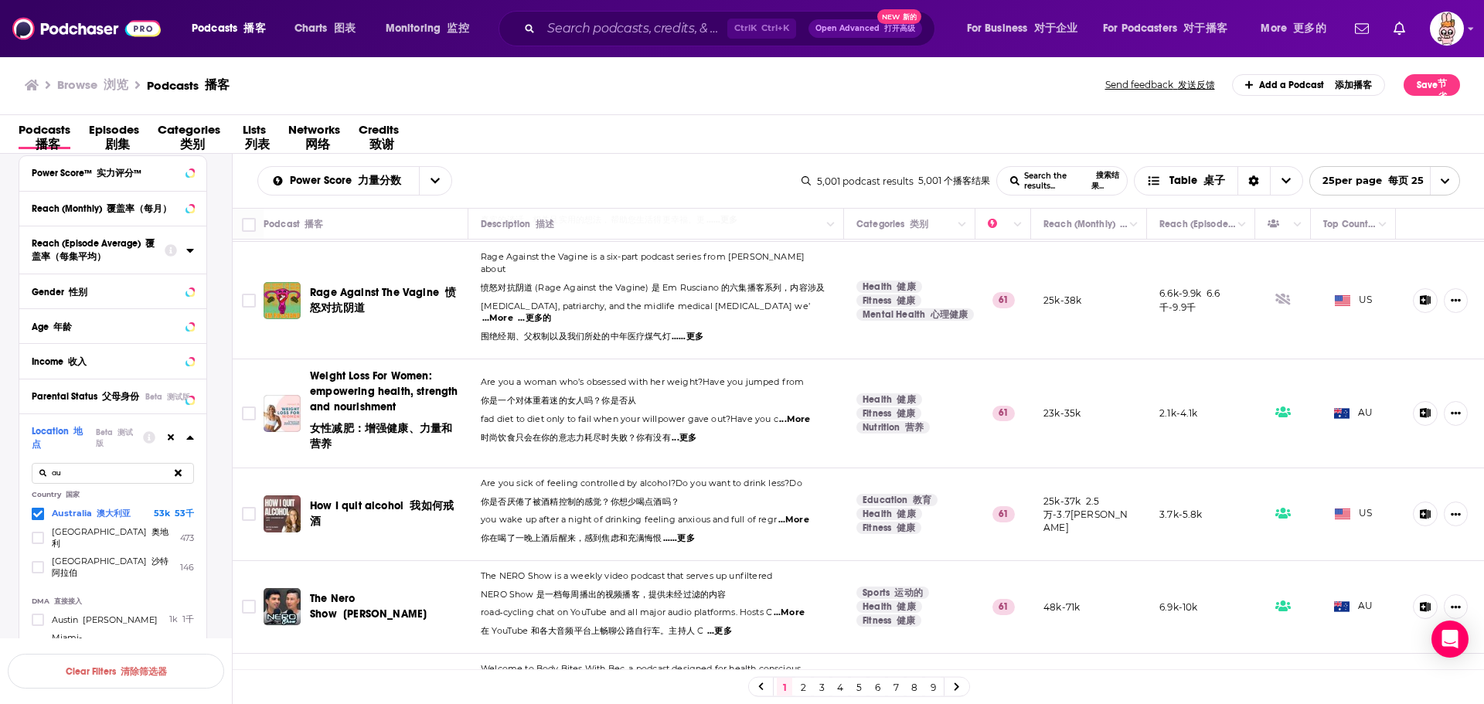
scroll to position [1933, 0]
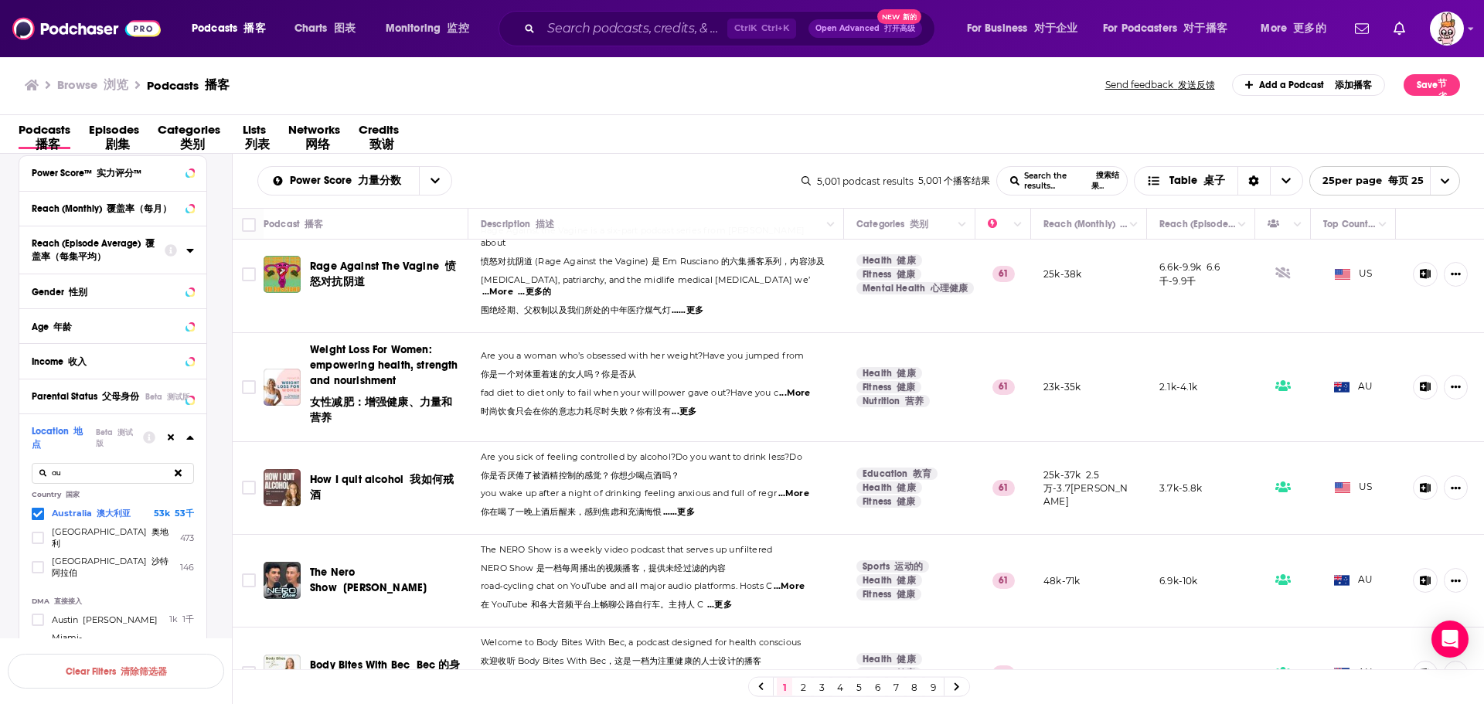
click at [804, 488] on span "...More" at bounding box center [793, 494] width 31 height 12
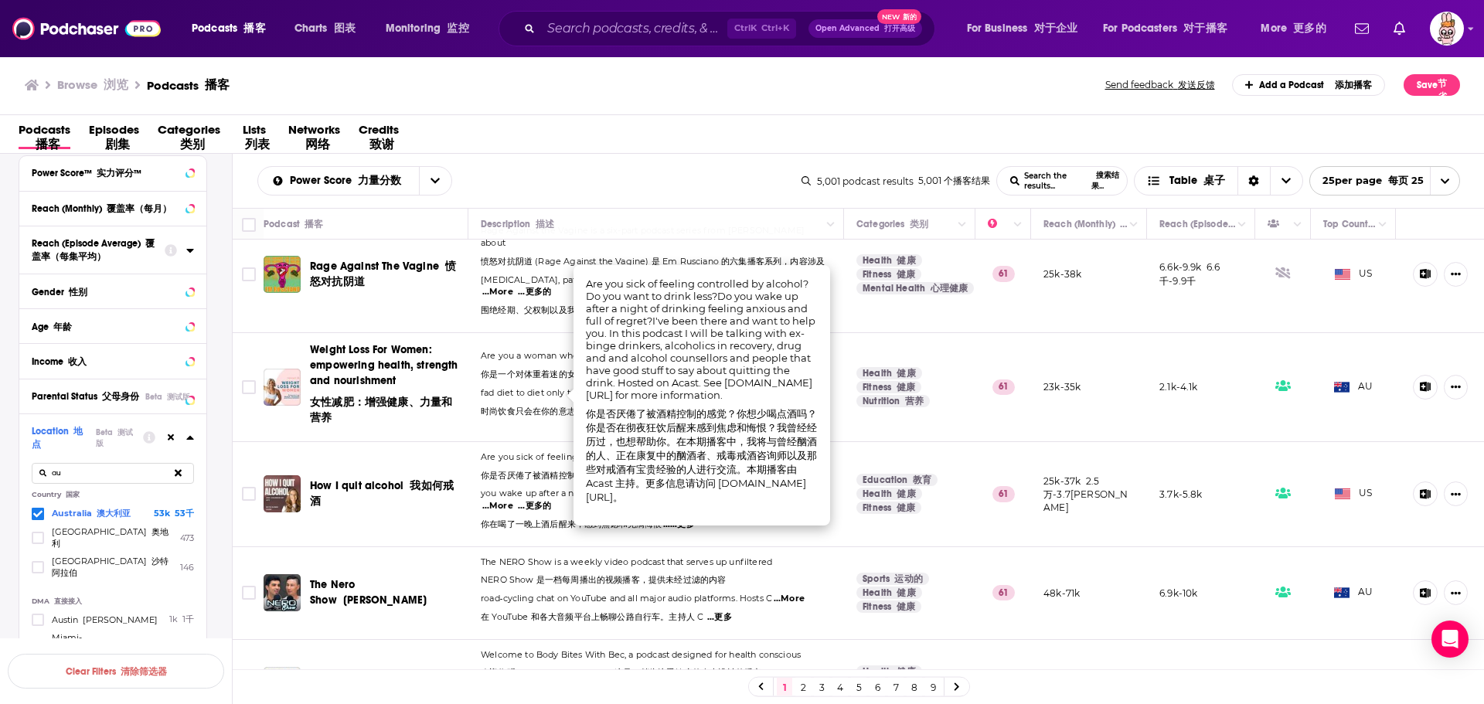
scroll to position [2000, 0]
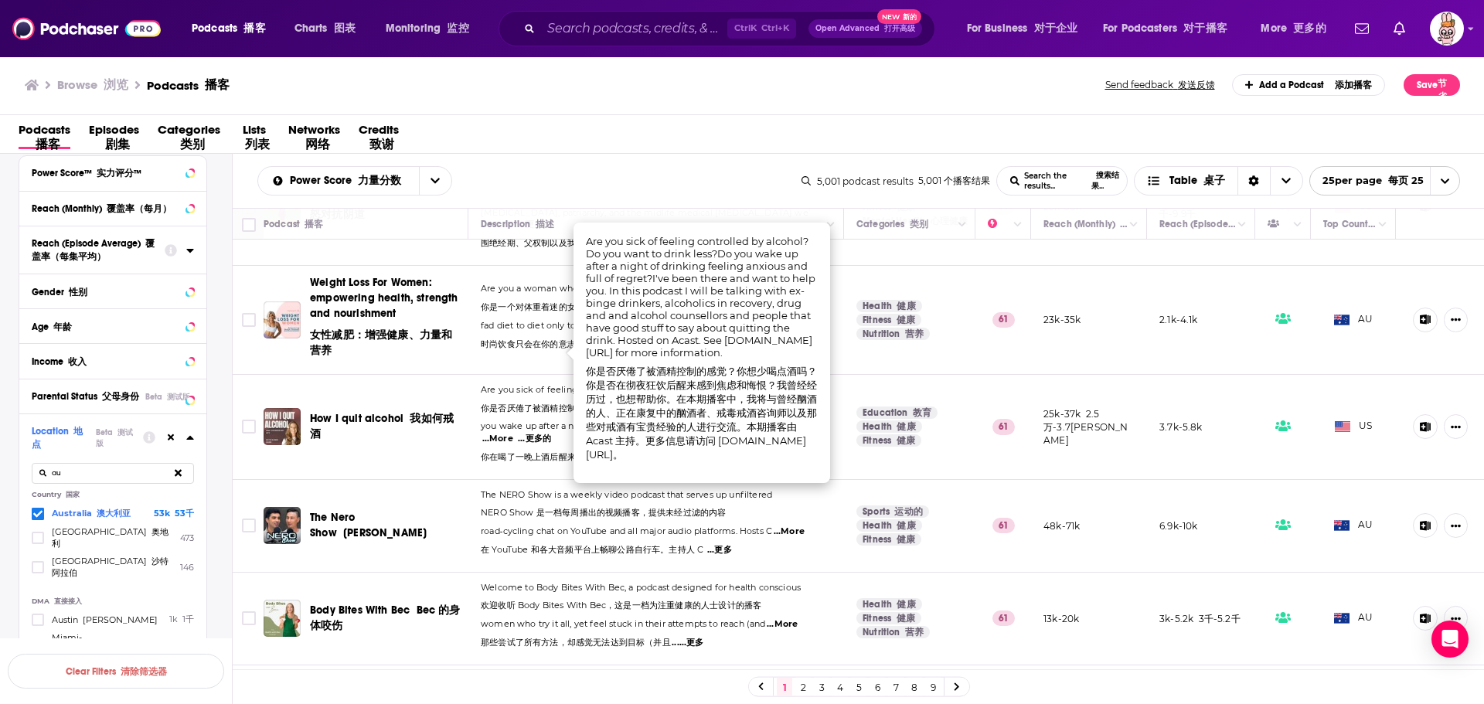
click at [547, 544] on span "在 YouTube 和各大音频平台上畅聊公路自行车。主持人 C" at bounding box center [592, 549] width 223 height 11
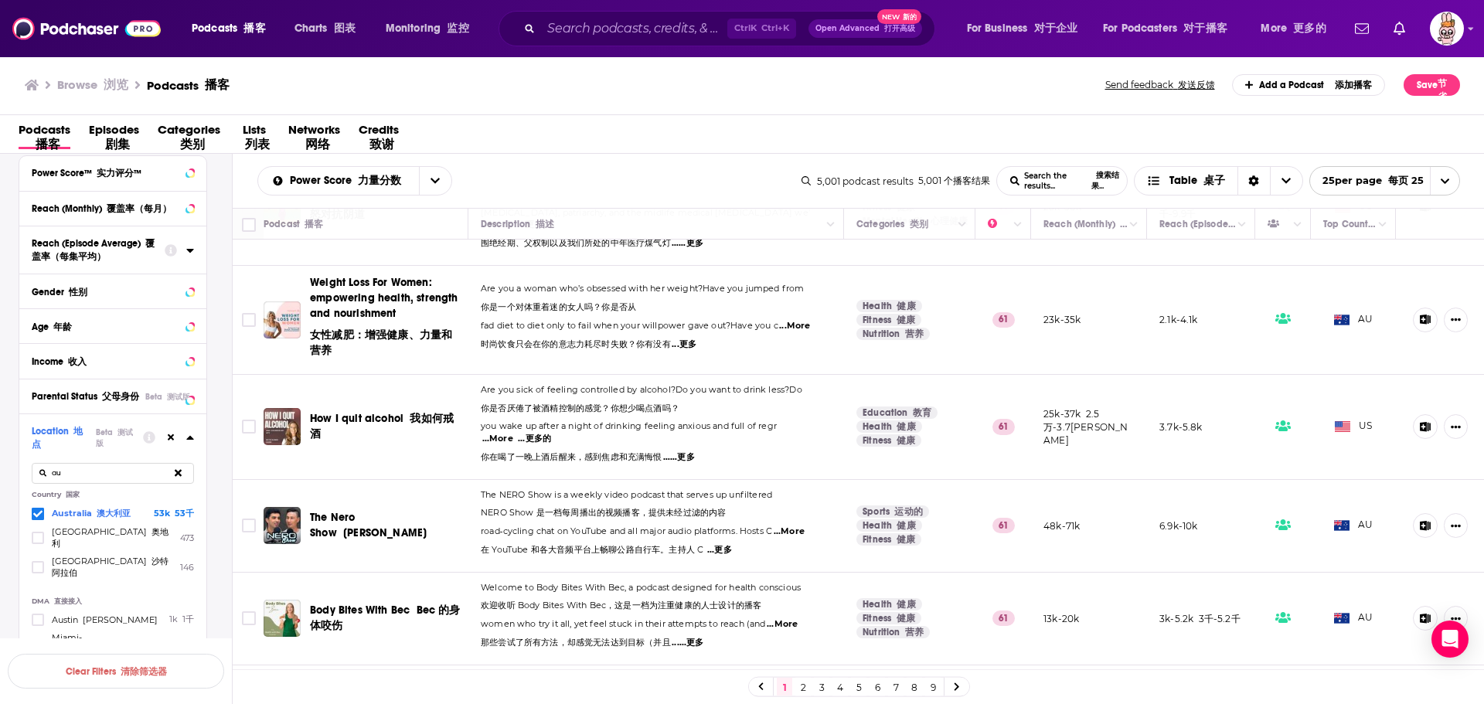
click at [793, 618] on span "...More" at bounding box center [782, 624] width 31 height 12
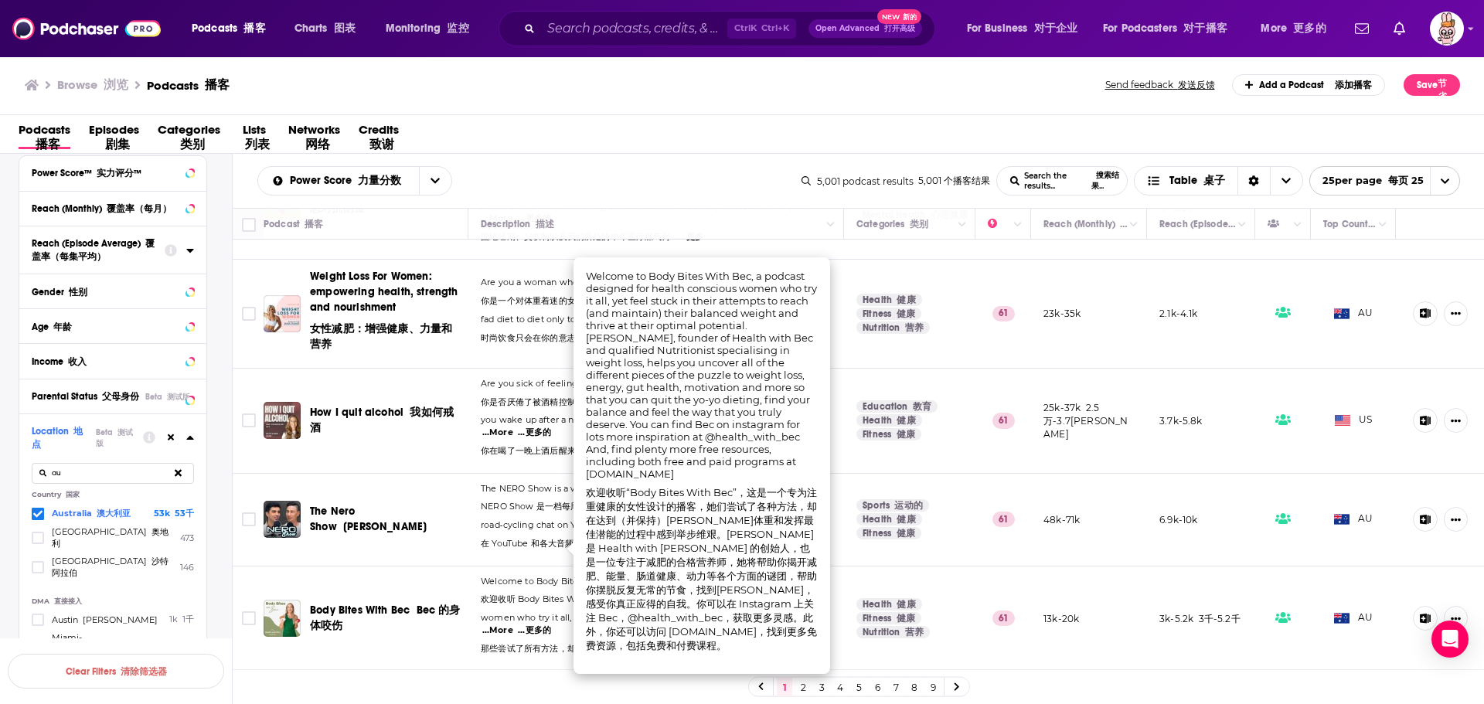
scroll to position [2012, 0]
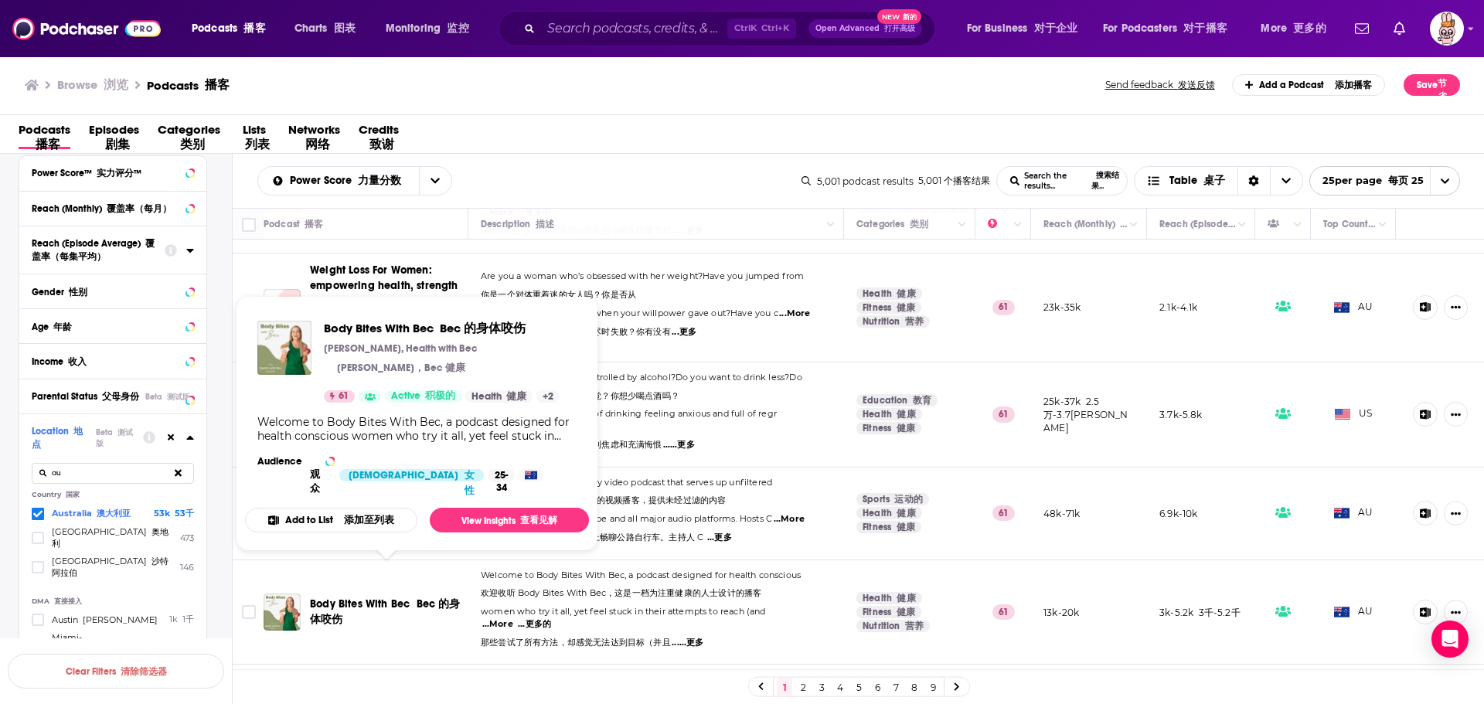
click at [393, 518] on font "添加至列表" at bounding box center [366, 520] width 55 height 14
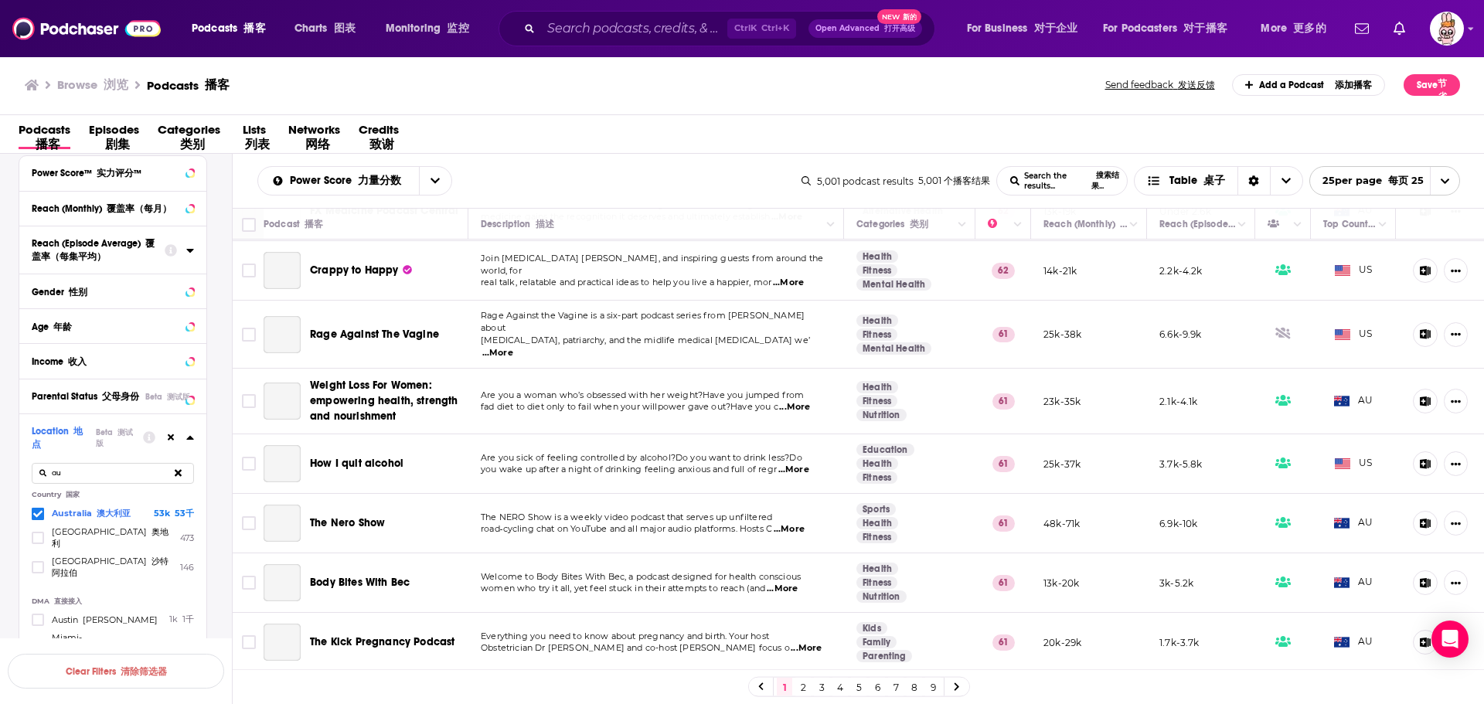
scroll to position [0, 0]
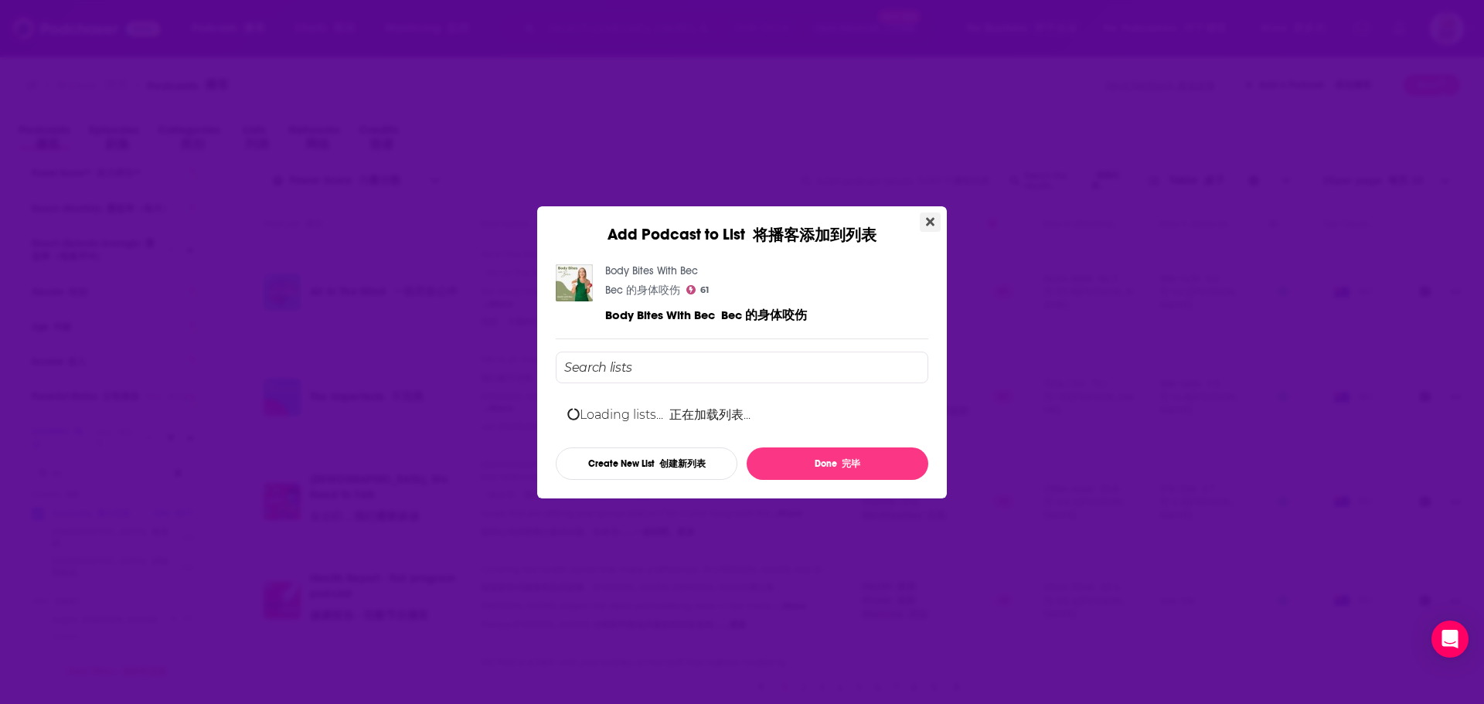
click at [928, 224] on icon "Close" at bounding box center [930, 222] width 9 height 12
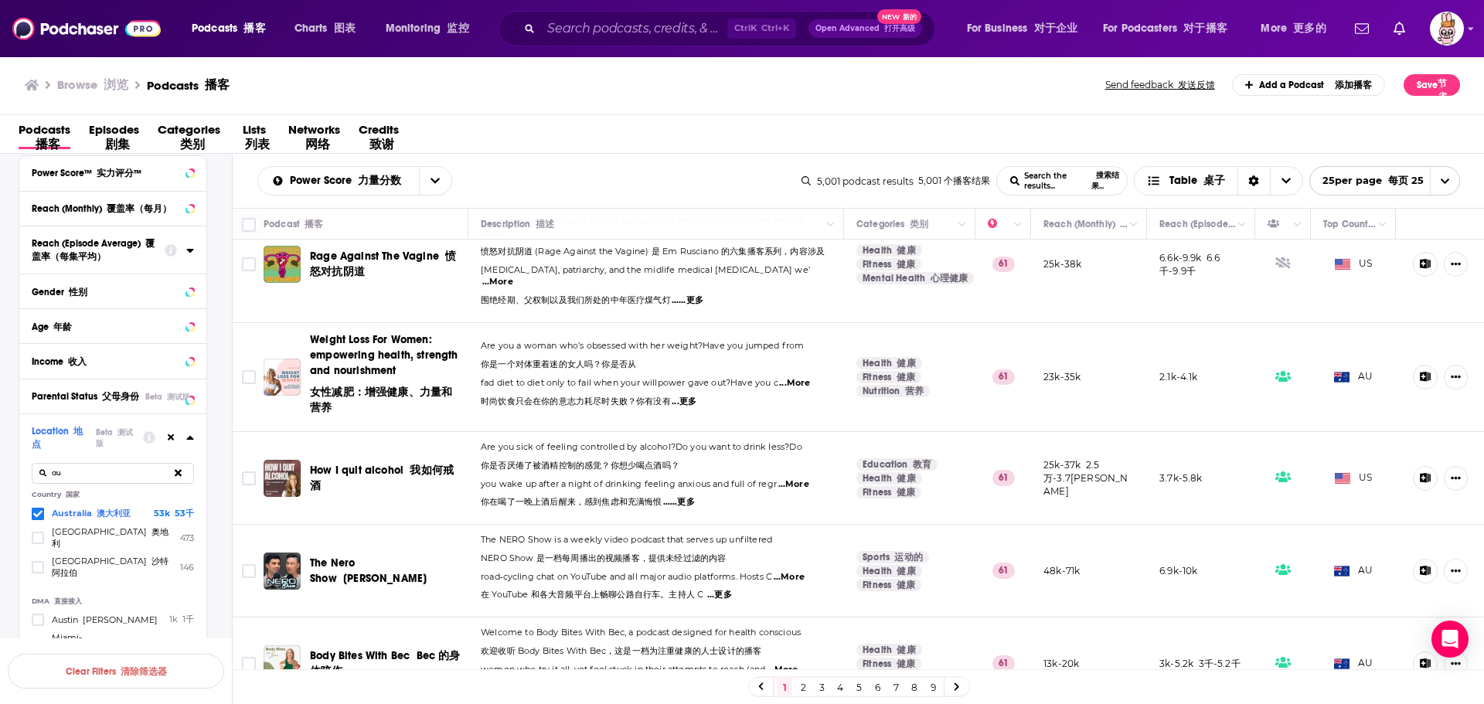
scroll to position [1913, 0]
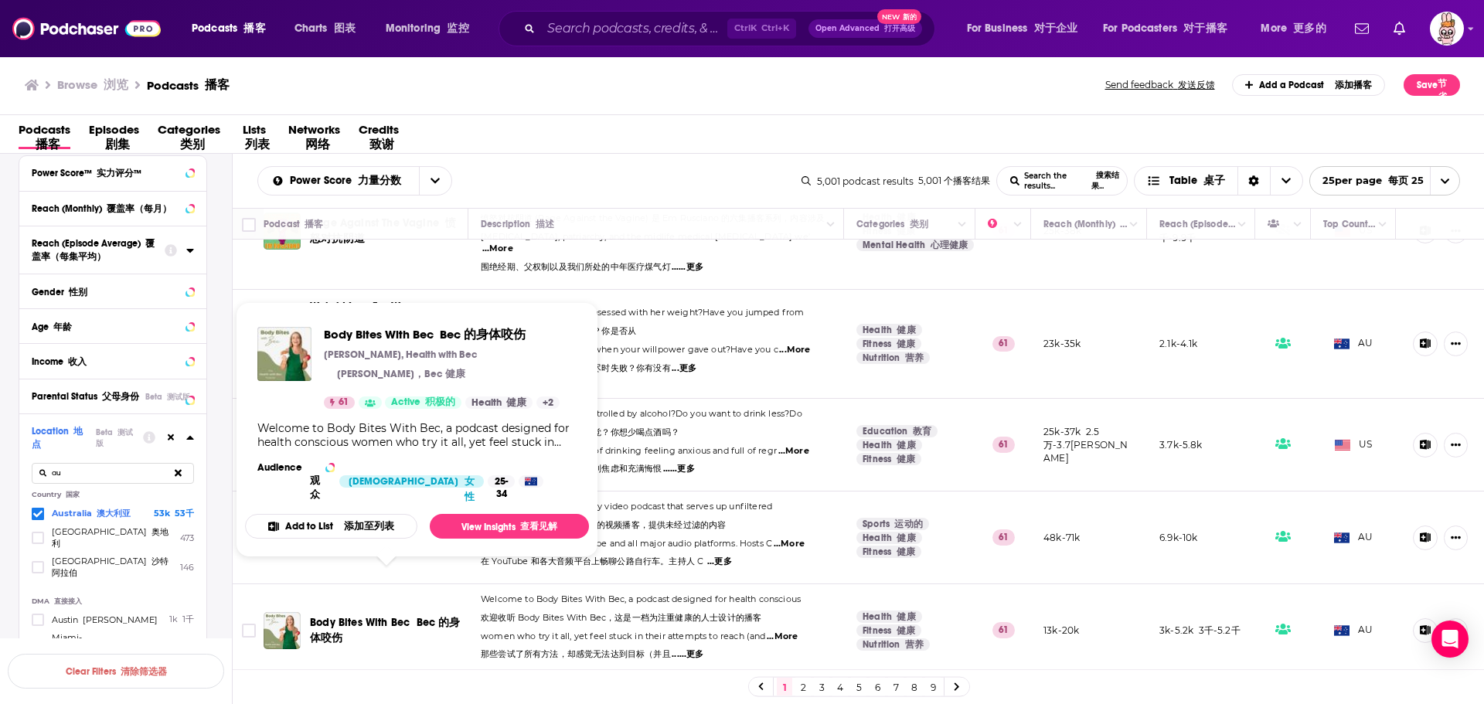
click at [418, 526] on div "Add to List 添加至列表 View Insights 查看见解" at bounding box center [417, 526] width 344 height 25
click at [473, 530] on link "View Insights 查看见解" at bounding box center [509, 526] width 159 height 25
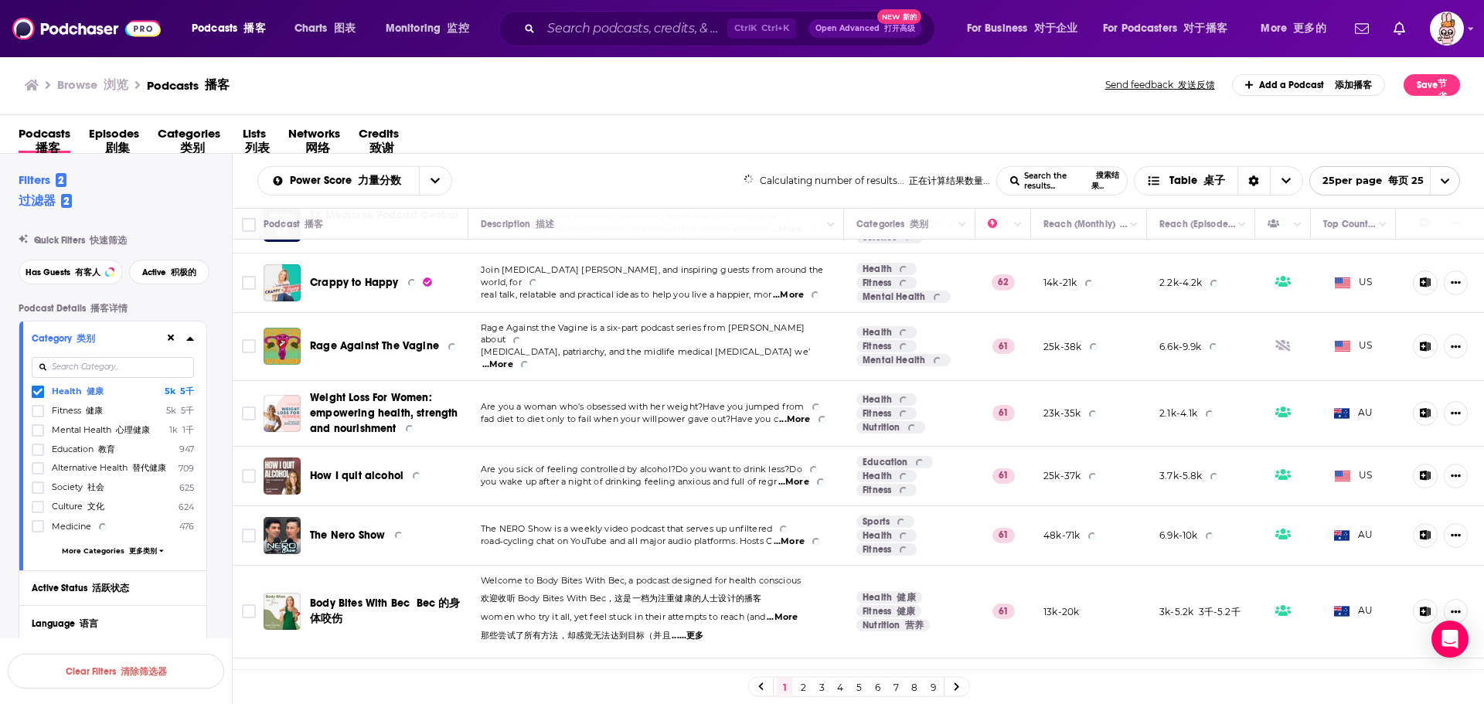
scroll to position [1742, 0]
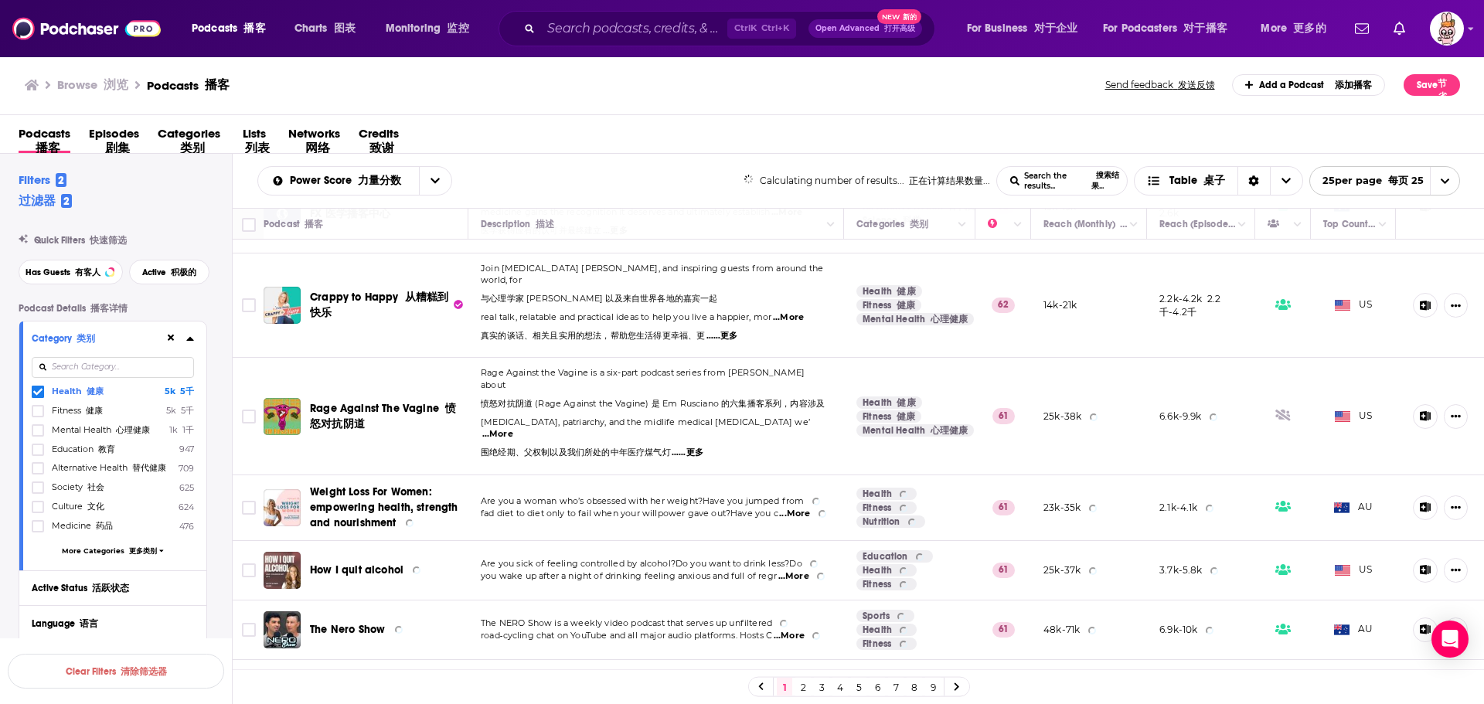
click at [441, 547] on td "How I quit alcohol" at bounding box center [366, 571] width 205 height 60
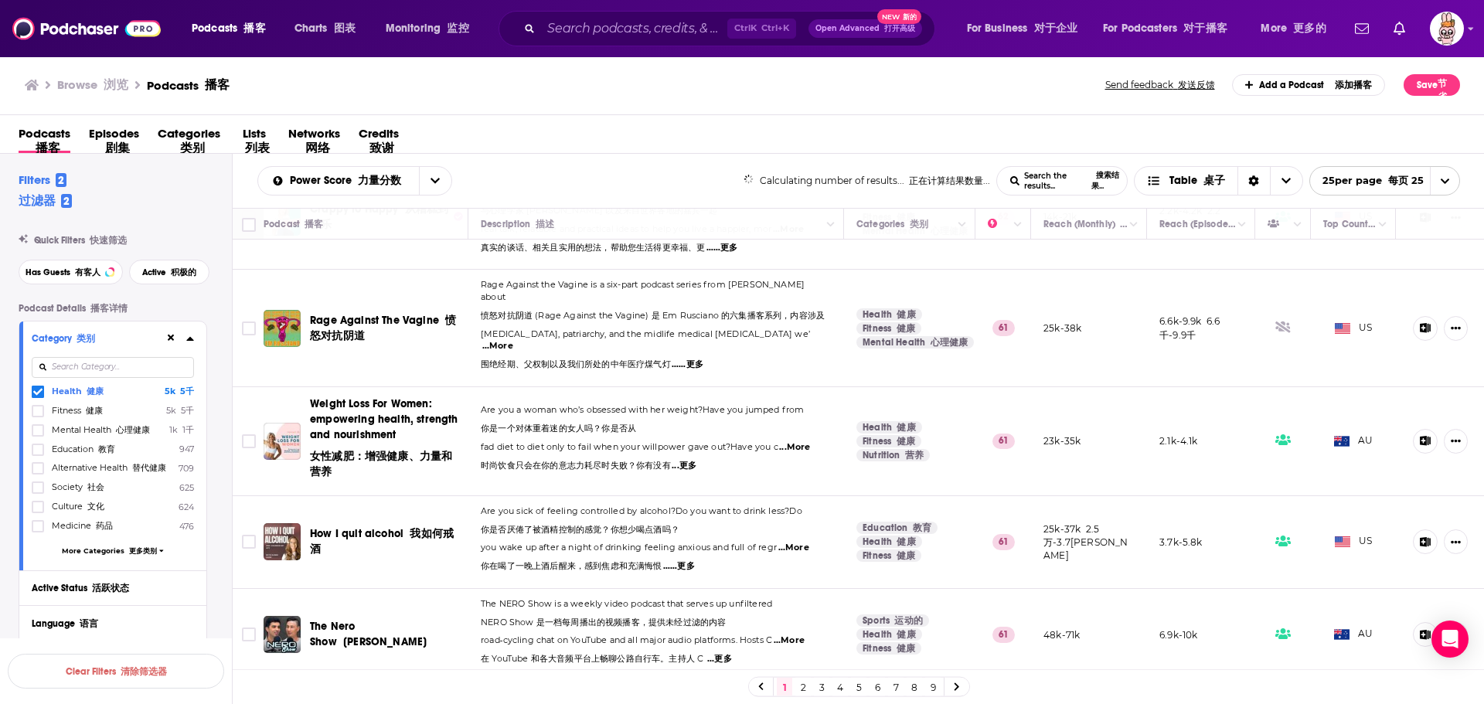
scroll to position [1927, 0]
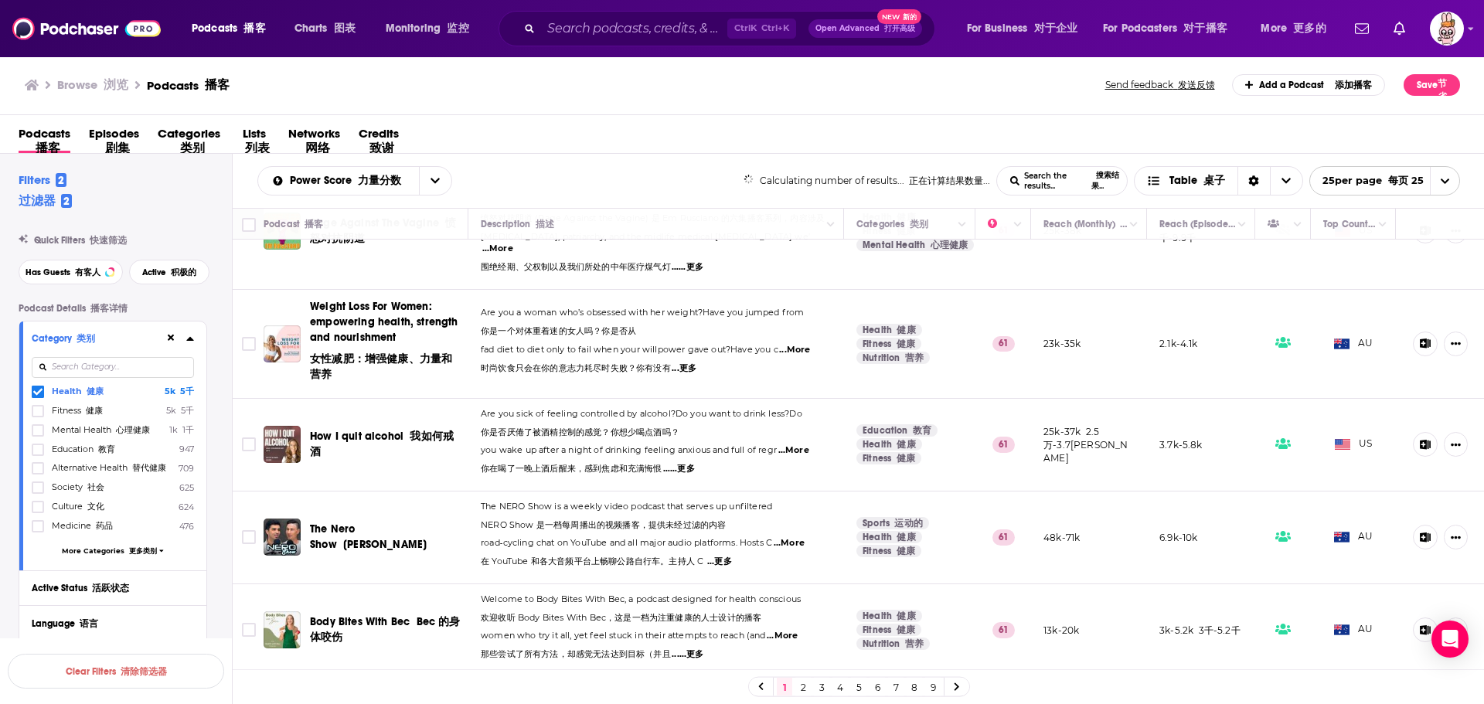
click at [554, 594] on p "Welcome to Body Bites With Bec, a podcast designed for health conscious 欢迎收听 Bo…" at bounding box center [656, 612] width 350 height 37
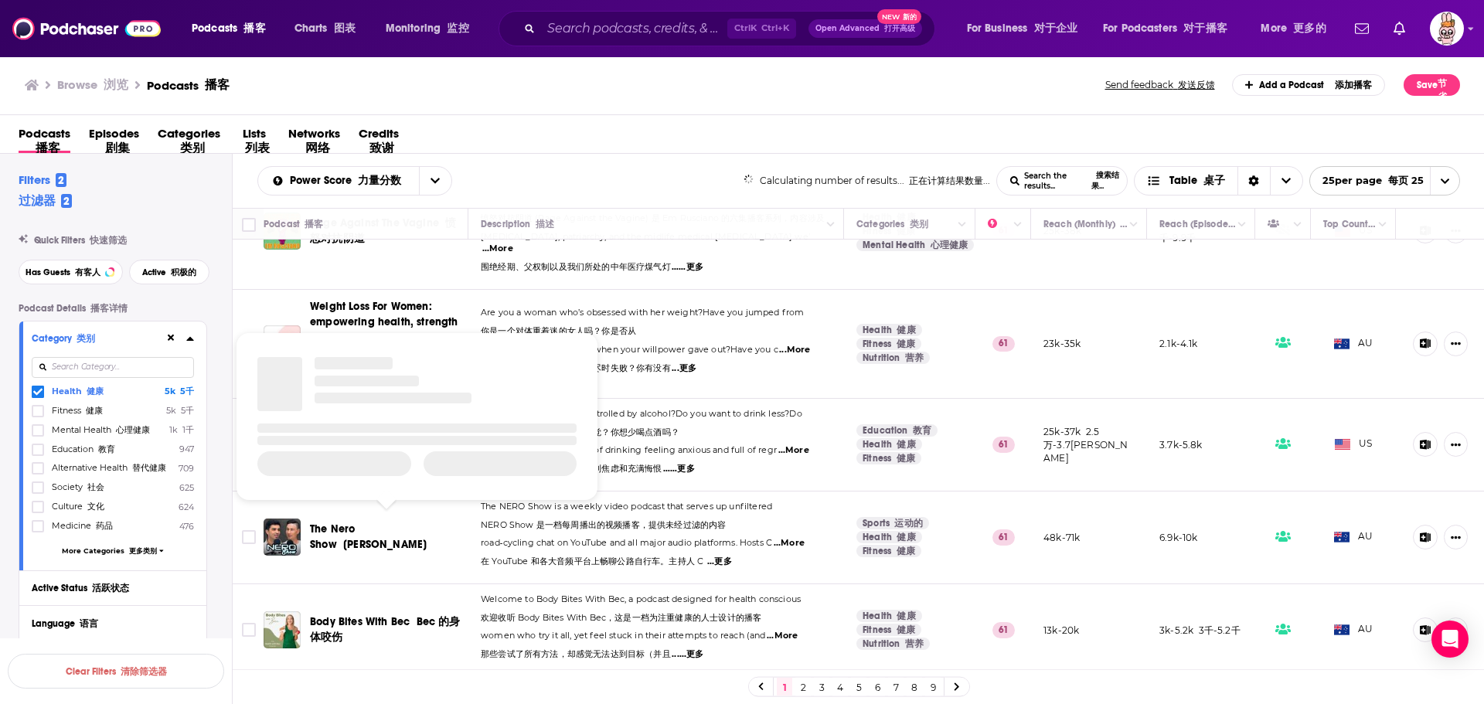
click at [372, 615] on span "Body Bites With Bec Bec 的身体咬伤" at bounding box center [386, 630] width 153 height 31
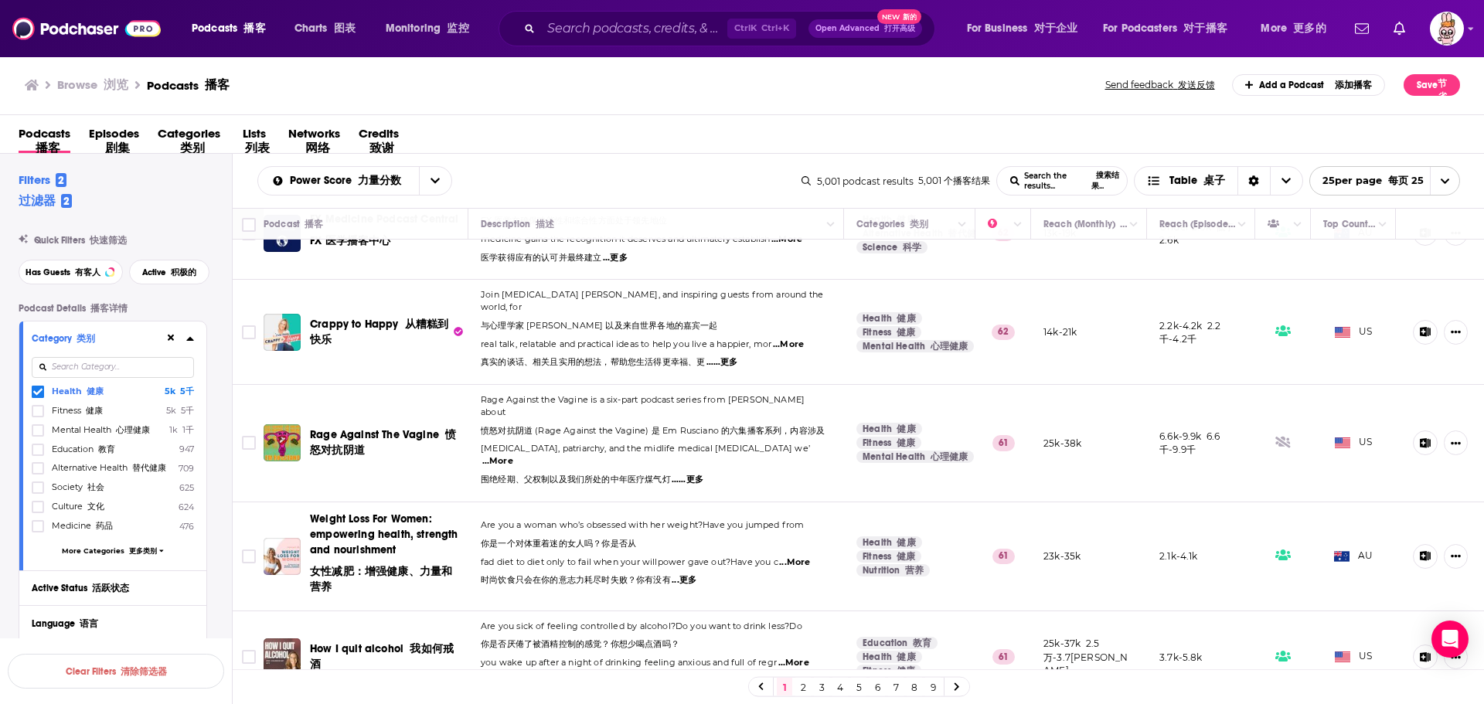
scroll to position [1344, 0]
